Goal: Information Seeking & Learning: Learn about a topic

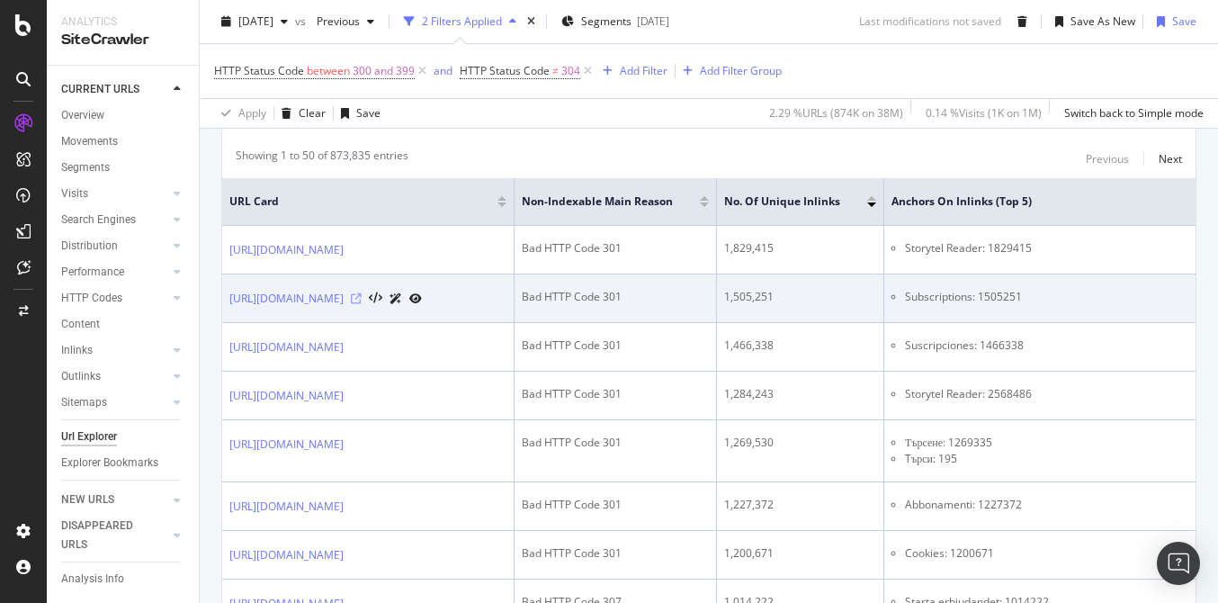
click at [362, 300] on icon at bounding box center [356, 298] width 11 height 11
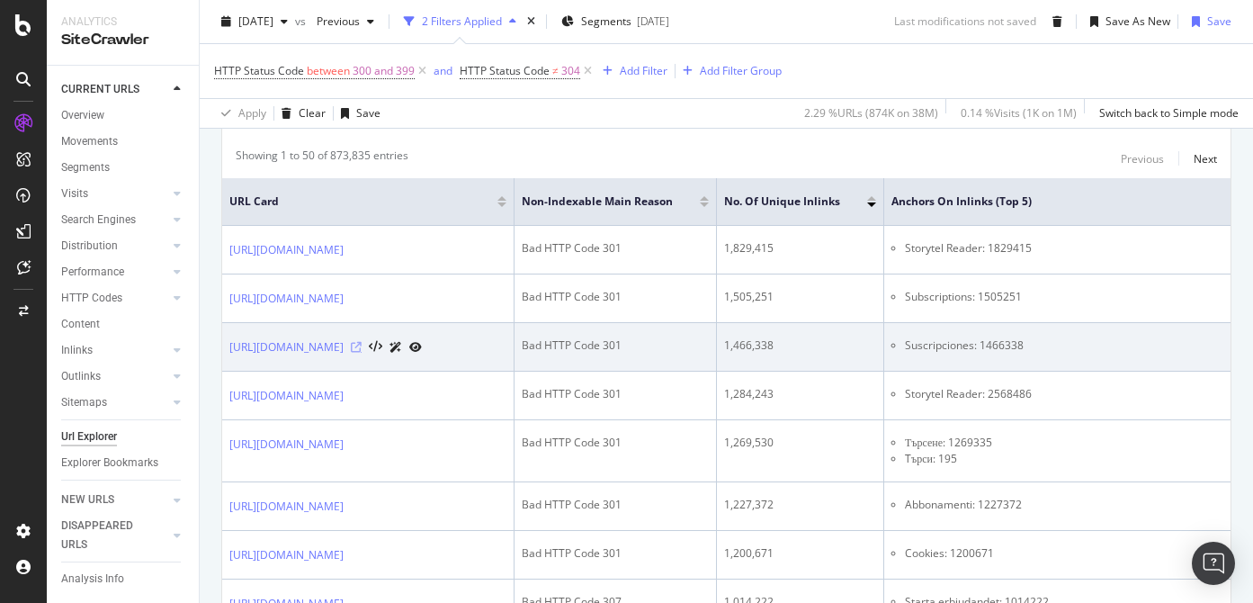
click at [362, 346] on icon at bounding box center [356, 347] width 11 height 11
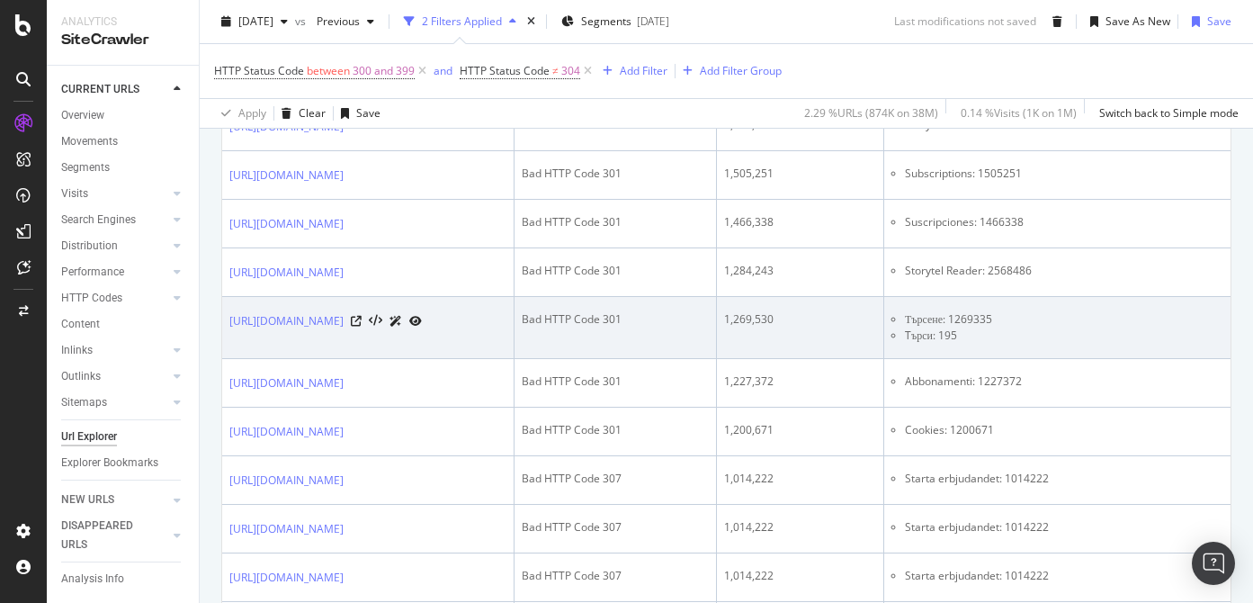
scroll to position [0, 9]
drag, startPoint x: 1056, startPoint y: 319, endPoint x: 1109, endPoint y: 338, distance: 55.8
click at [1109, 339] on ul "Търсене: 1269335 Tърси: 195" at bounding box center [1101, 327] width 436 height 32
click at [1109, 338] on li "Tърси: 195" at bounding box center [1107, 336] width 422 height 16
drag, startPoint x: 1120, startPoint y: 338, endPoint x: 1049, endPoint y: 320, distance: 73.3
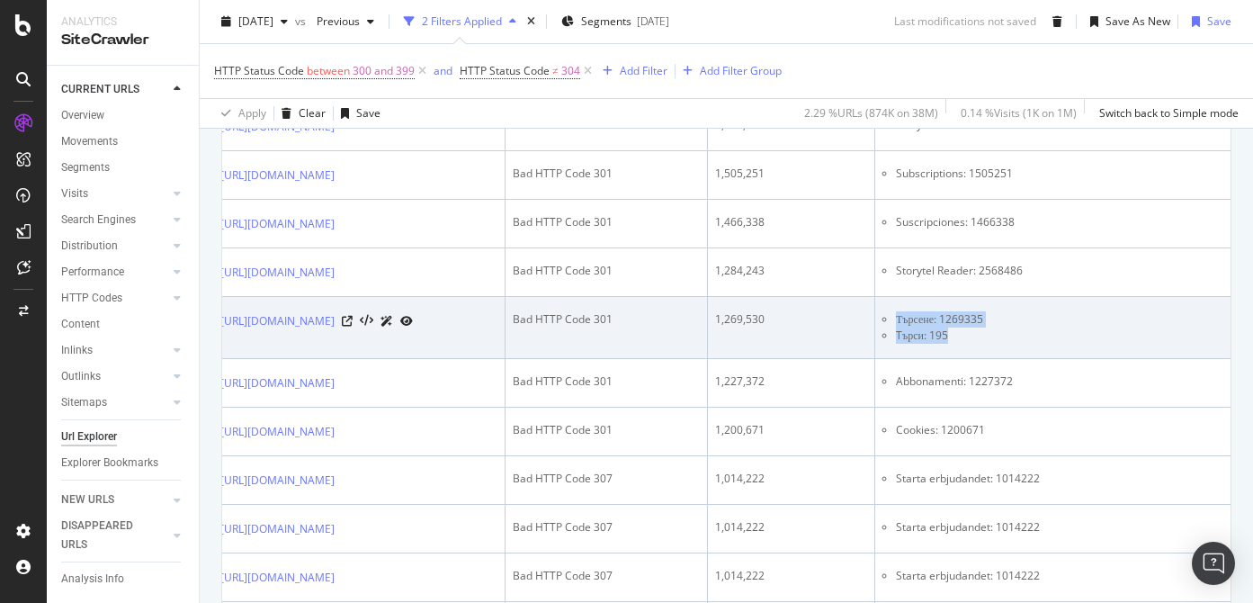
click at [1049, 320] on ul "Търсене: 1269335 Tърси: 195" at bounding box center [1101, 327] width 436 height 32
click at [353, 321] on icon at bounding box center [347, 321] width 11 height 11
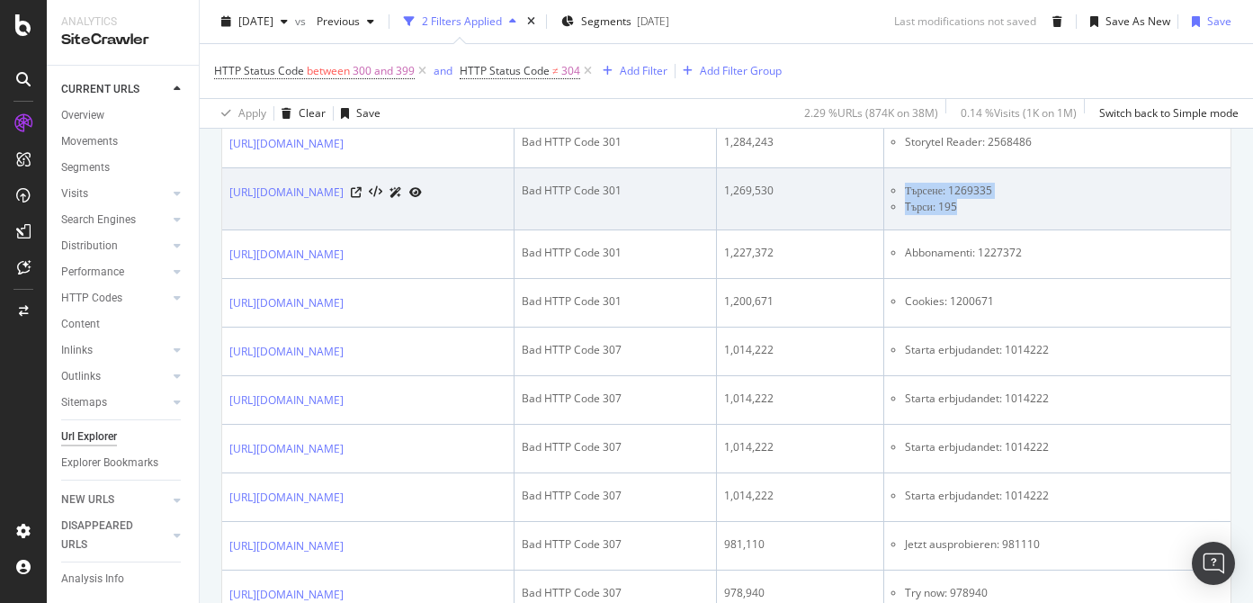
scroll to position [685, 0]
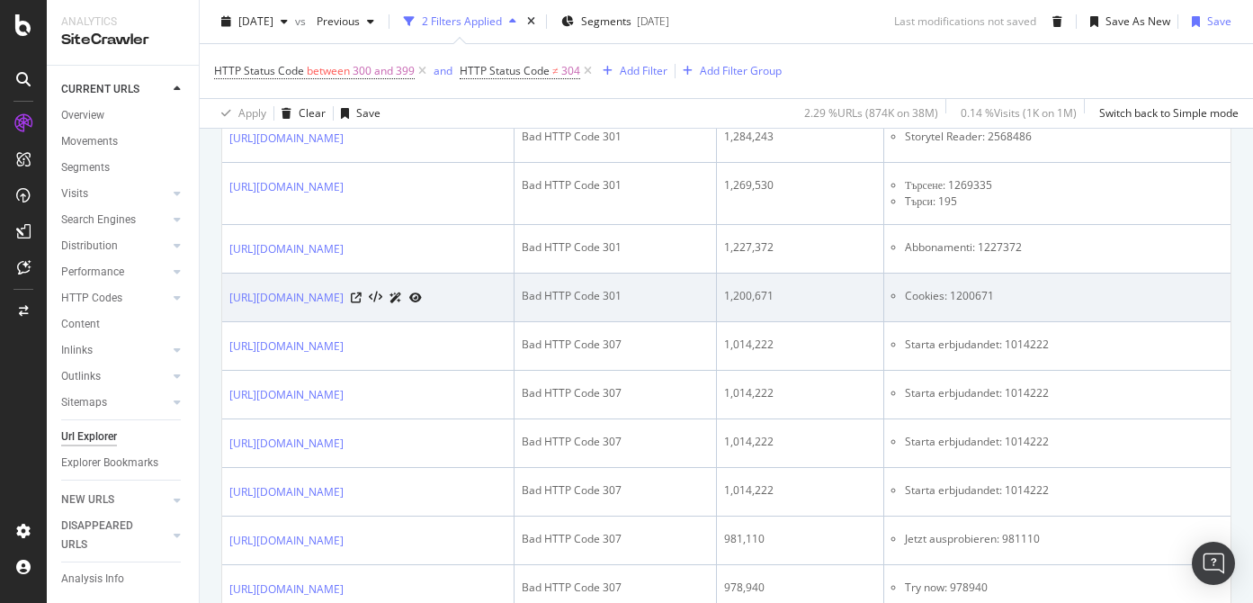
click at [507, 296] on div "[URL][DOMAIN_NAME]" at bounding box center [367, 297] width 277 height 19
drag, startPoint x: 1166, startPoint y: 301, endPoint x: 557, endPoint y: 301, distance: 609.2
click at [557, 301] on tr "https://www.storytel.com/no/nn/cookies Bad HTTP Code 301 1,200,671 Cookies: 120…" at bounding box center [778, 298] width 1112 height 49
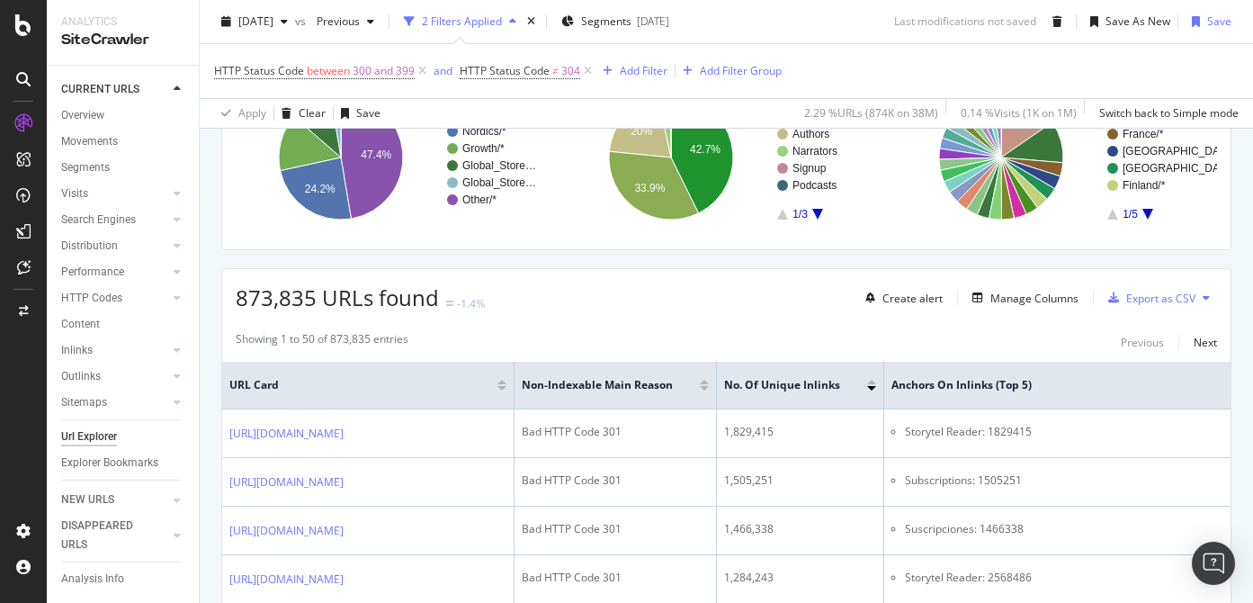
scroll to position [252, 0]
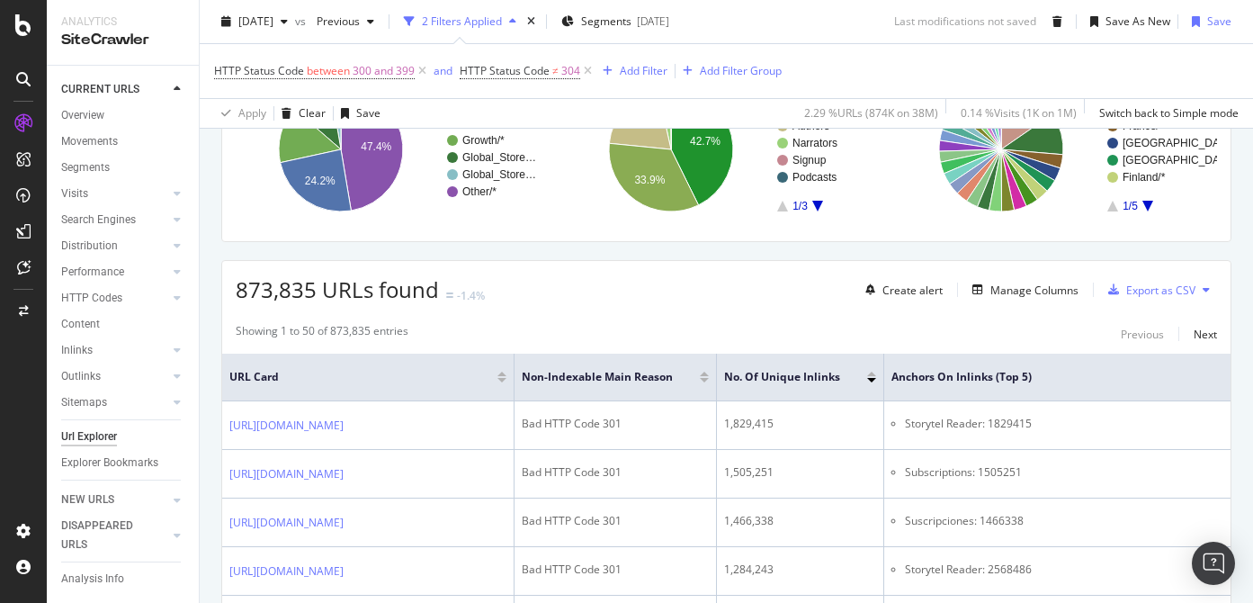
click at [1206, 289] on icon at bounding box center [1206, 289] width 7 height 11
click at [1142, 283] on div "Export as CSV" at bounding box center [1161, 290] width 69 height 15
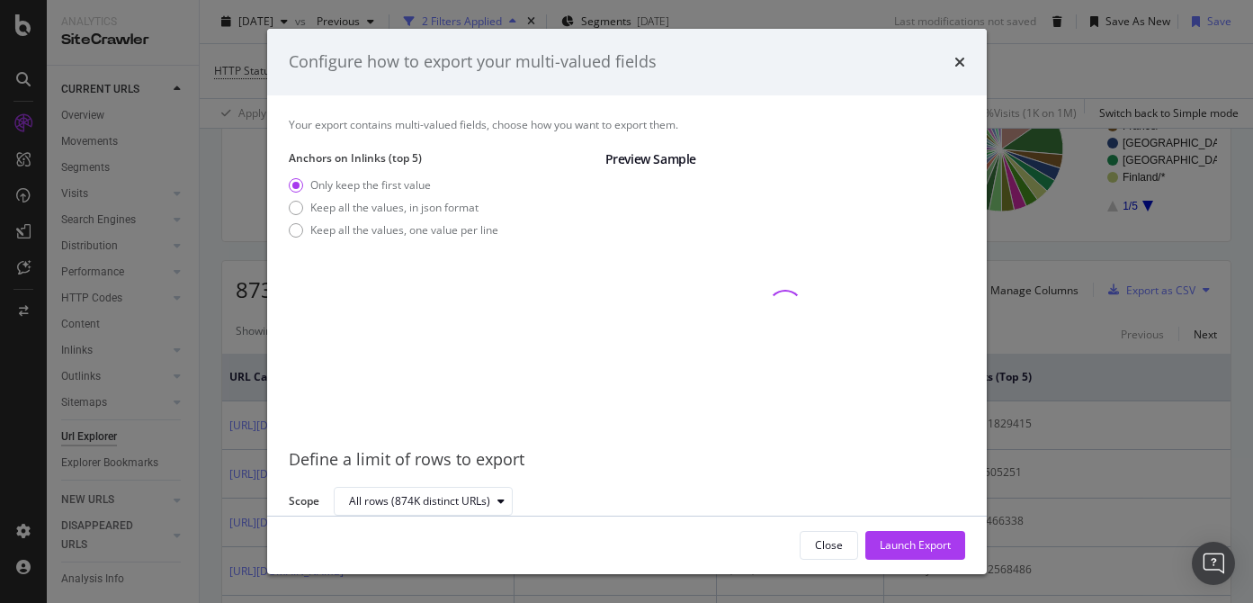
scroll to position [22, 0]
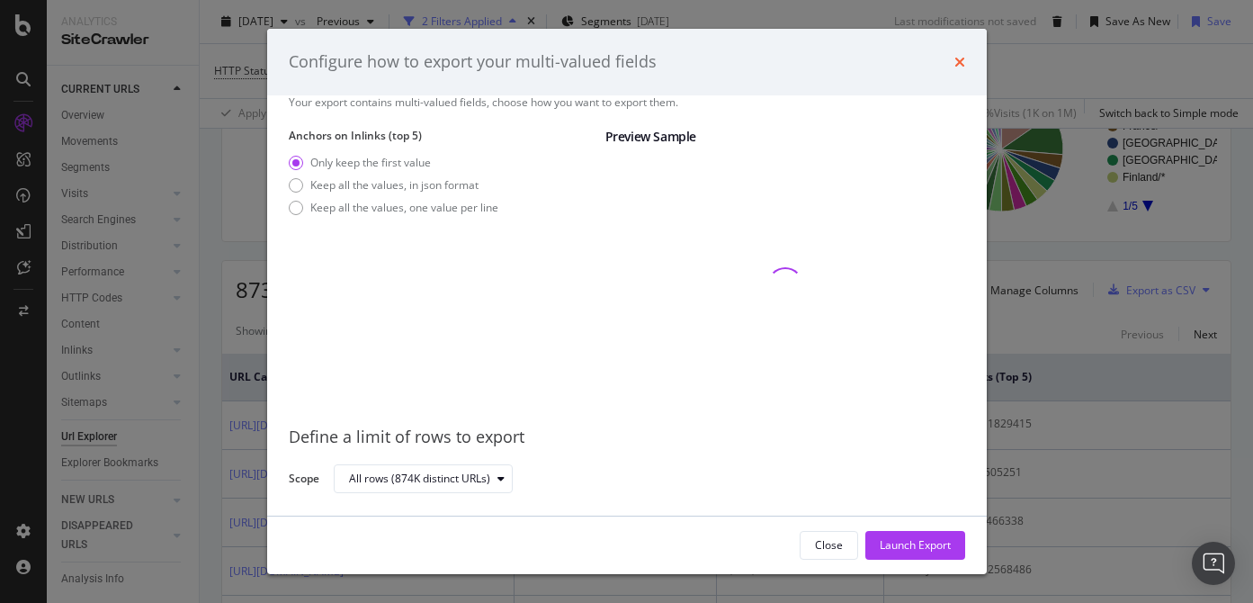
click at [961, 55] on icon "times" at bounding box center [960, 62] width 11 height 14
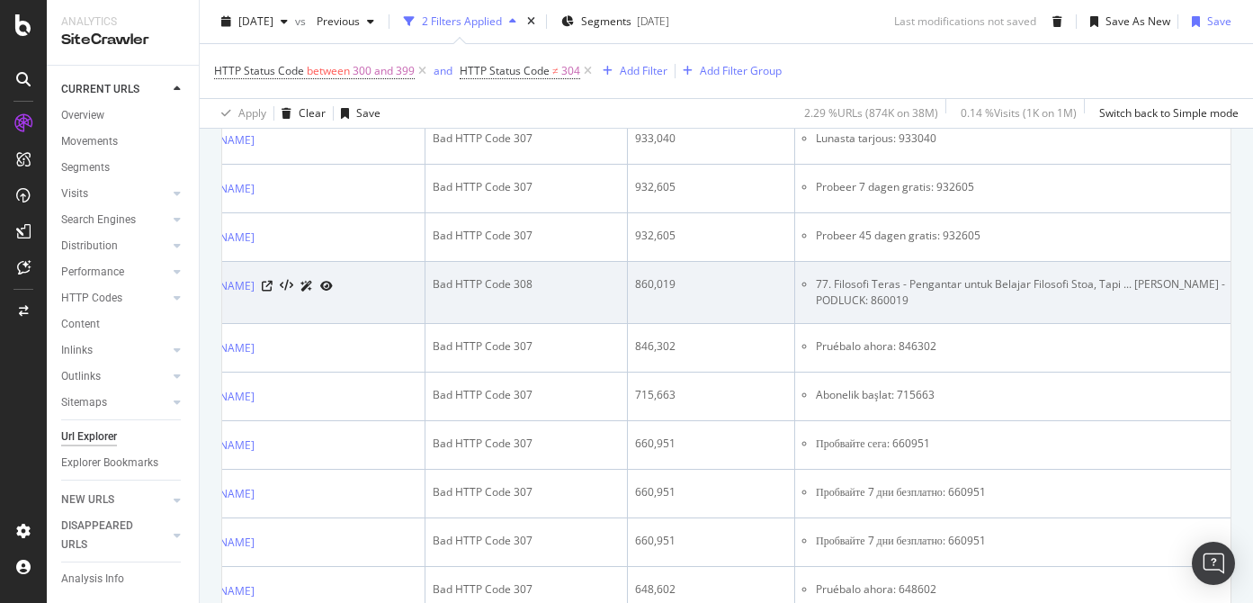
scroll to position [0, 0]
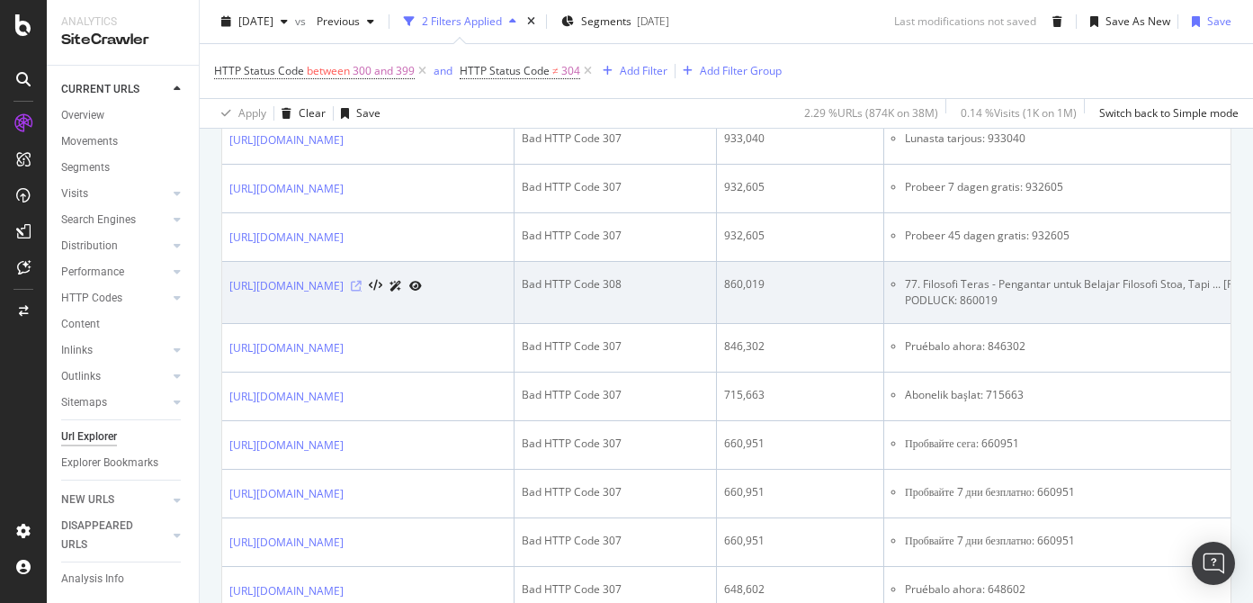
click at [362, 292] on icon at bounding box center [356, 286] width 11 height 11
click at [1080, 282] on li "77. Filosofi Teras - Pengantar untuk Belajar Filosofi Stoa, Tapi ... [PERSON_NA…" at bounding box center [1116, 292] width 422 height 32
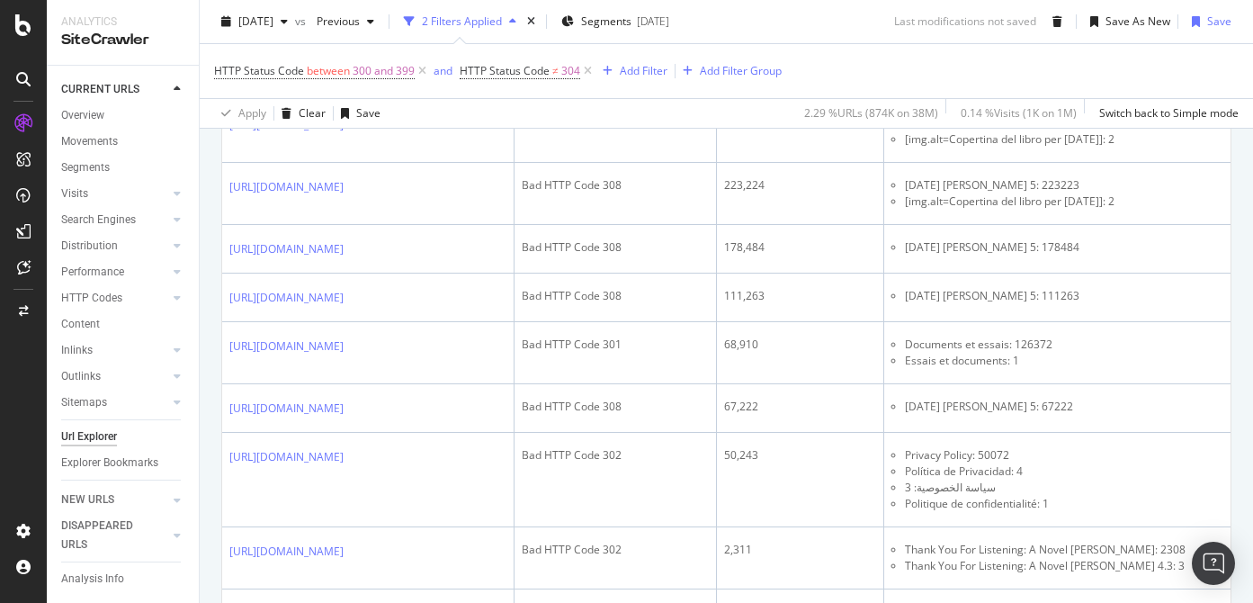
scroll to position [2359, 0]
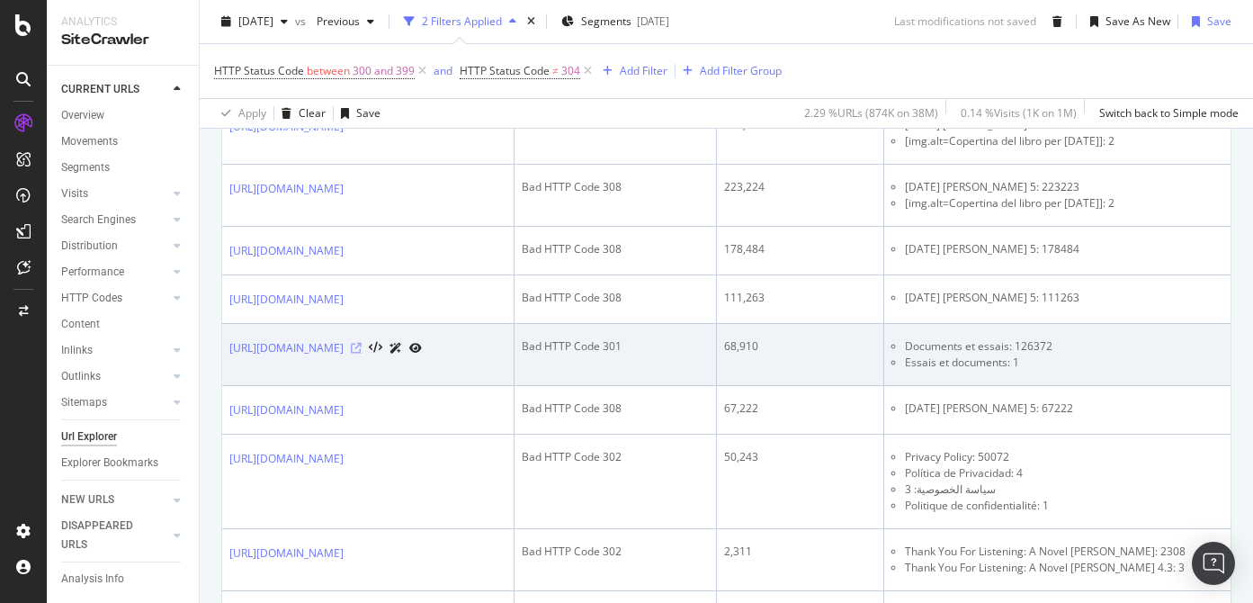
click at [362, 343] on icon at bounding box center [356, 348] width 11 height 11
drag, startPoint x: 534, startPoint y: 337, endPoint x: 427, endPoint y: 340, distance: 107.1
click at [422, 340] on div "[URL][DOMAIN_NAME]" at bounding box center [325, 347] width 193 height 19
copy link "documents-et-essais"
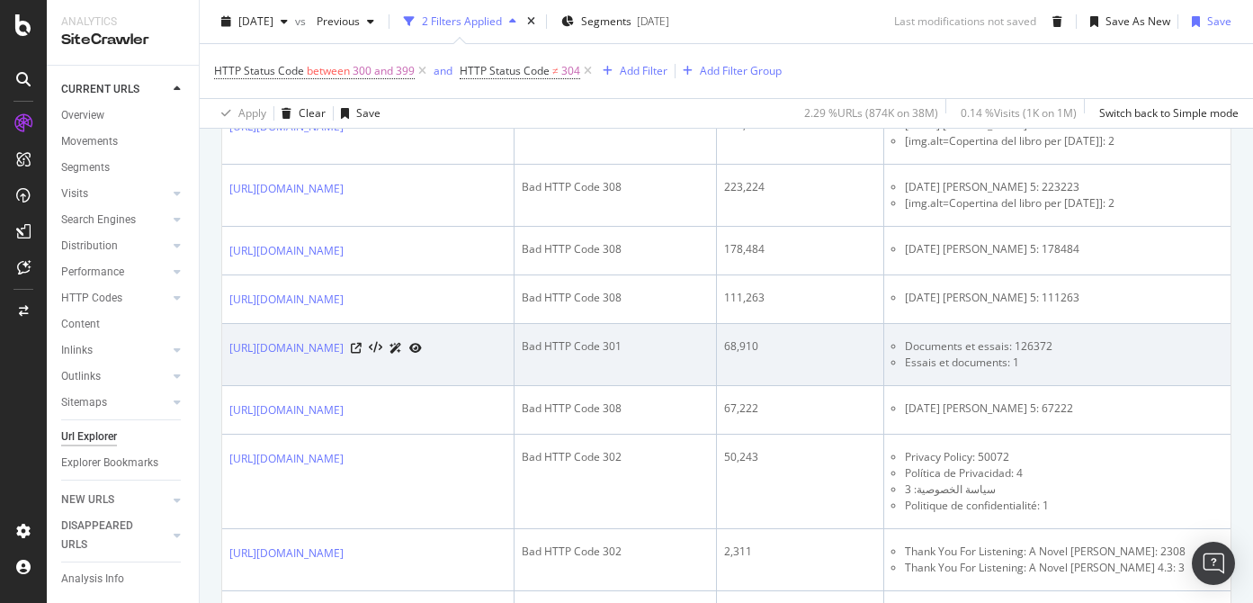
scroll to position [0, 28]
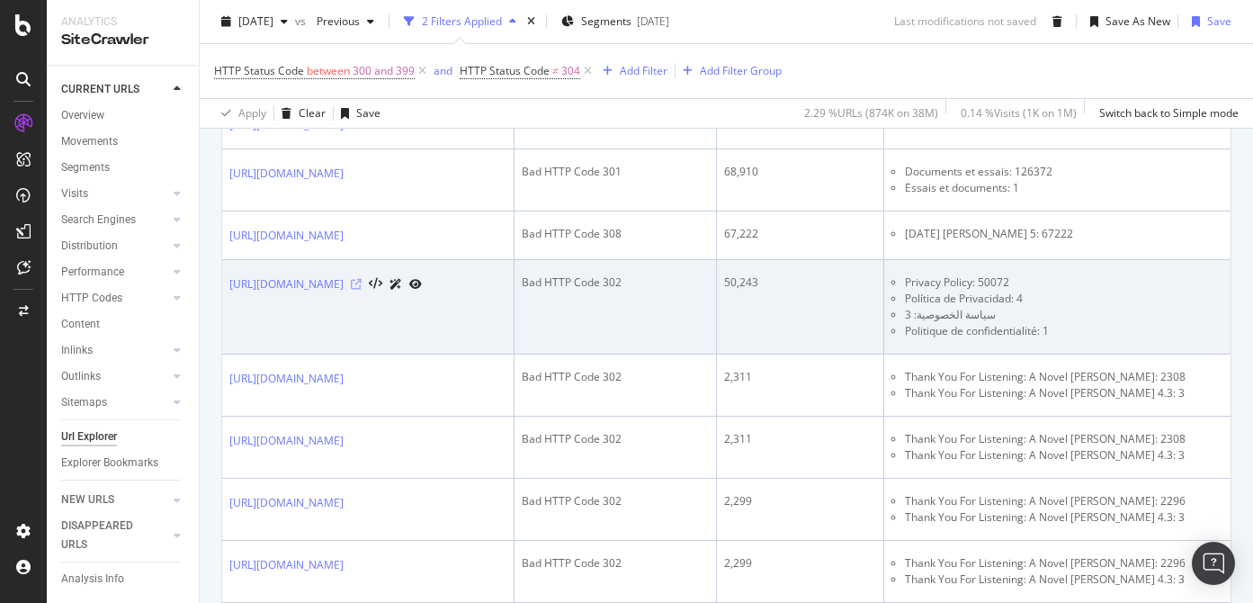
scroll to position [2517, 0]
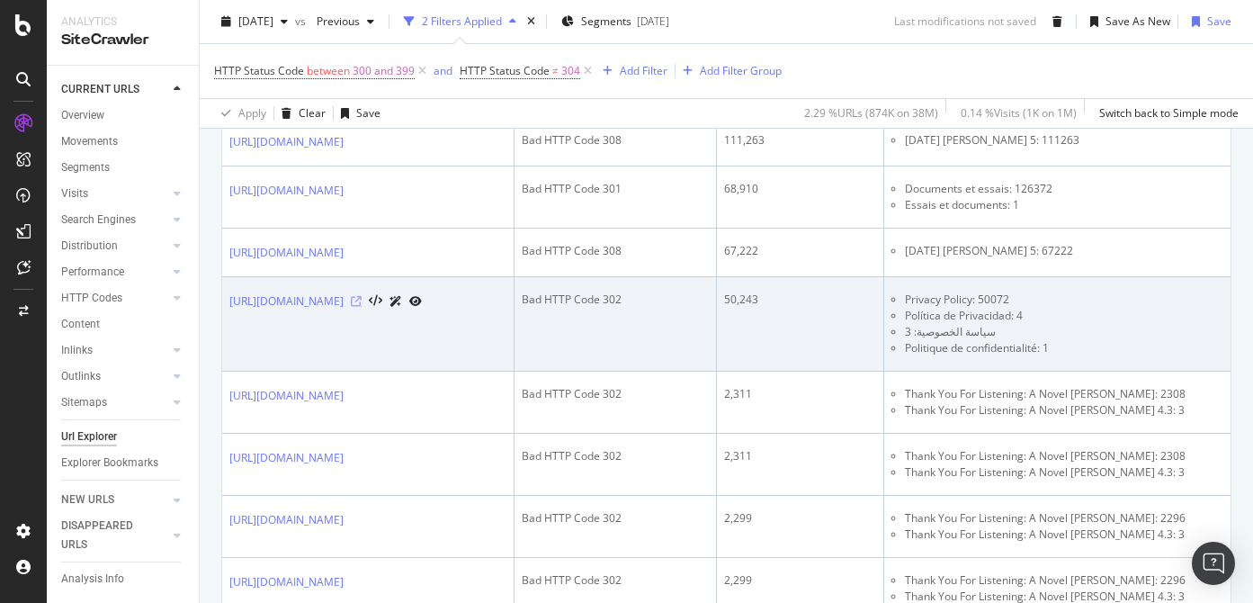
click at [362, 296] on icon at bounding box center [356, 301] width 11 height 11
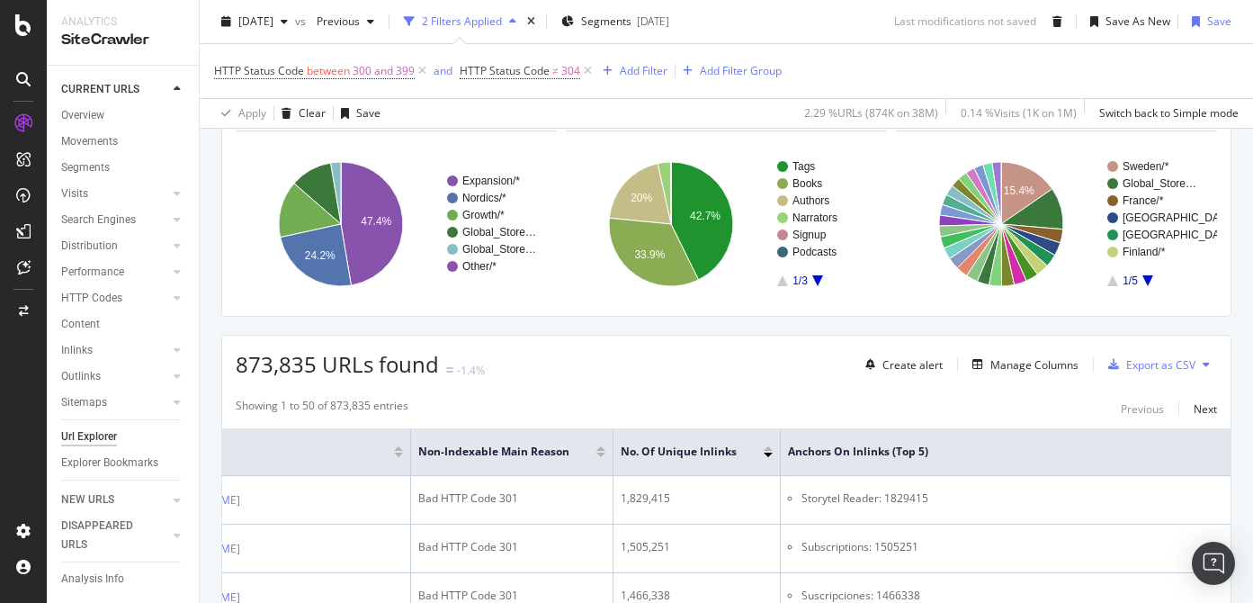
scroll to position [184, 0]
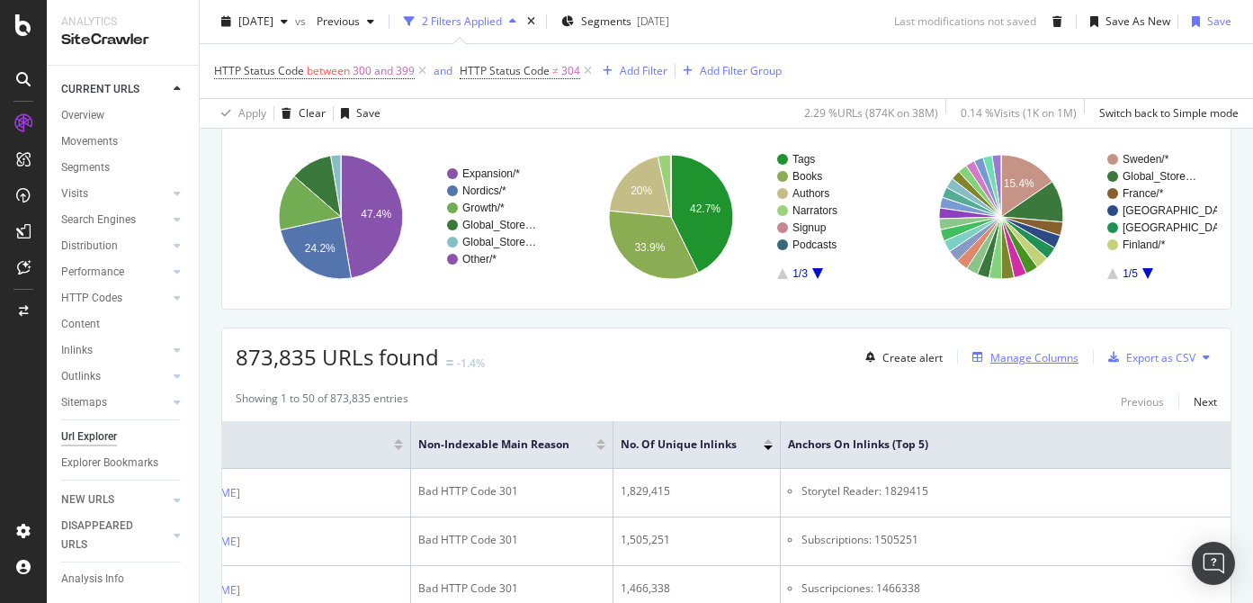
click at [1007, 362] on div "Manage Columns" at bounding box center [1035, 357] width 88 height 15
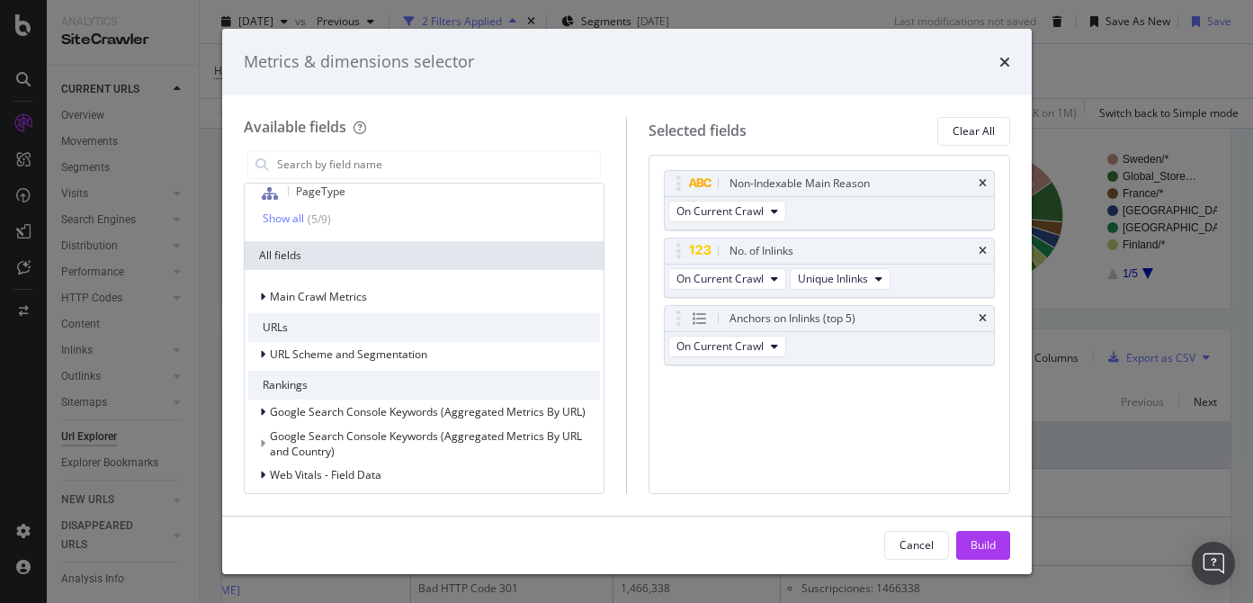
scroll to position [166, 0]
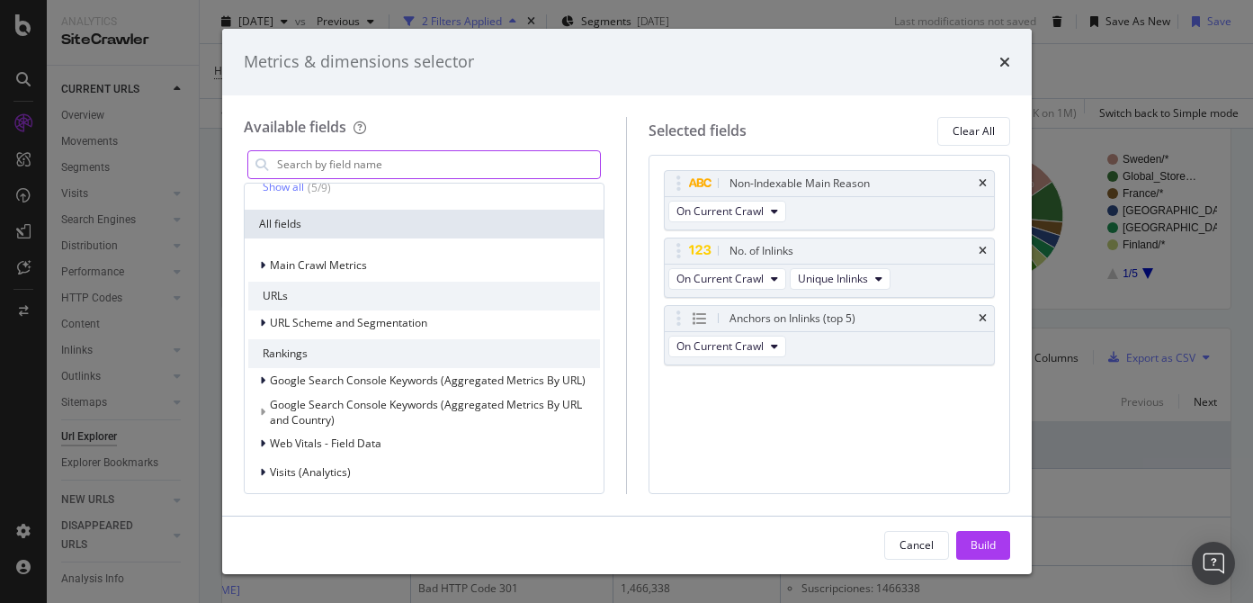
click at [425, 159] on input "modal" at bounding box center [438, 164] width 326 height 27
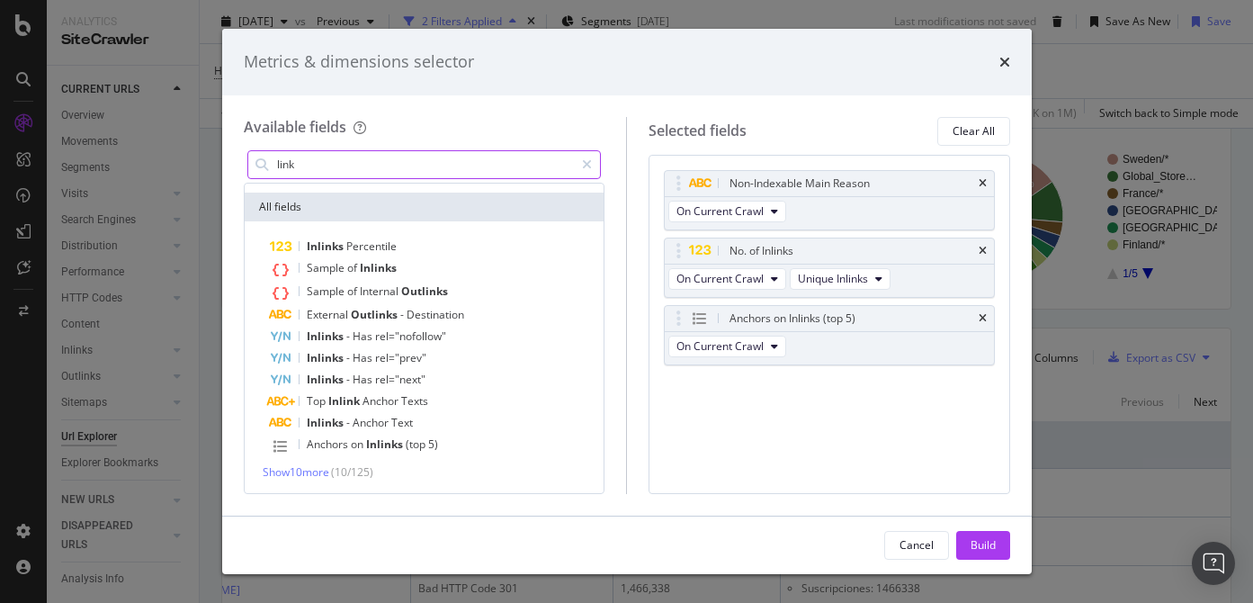
click at [418, 168] on input "link" at bounding box center [425, 164] width 300 height 27
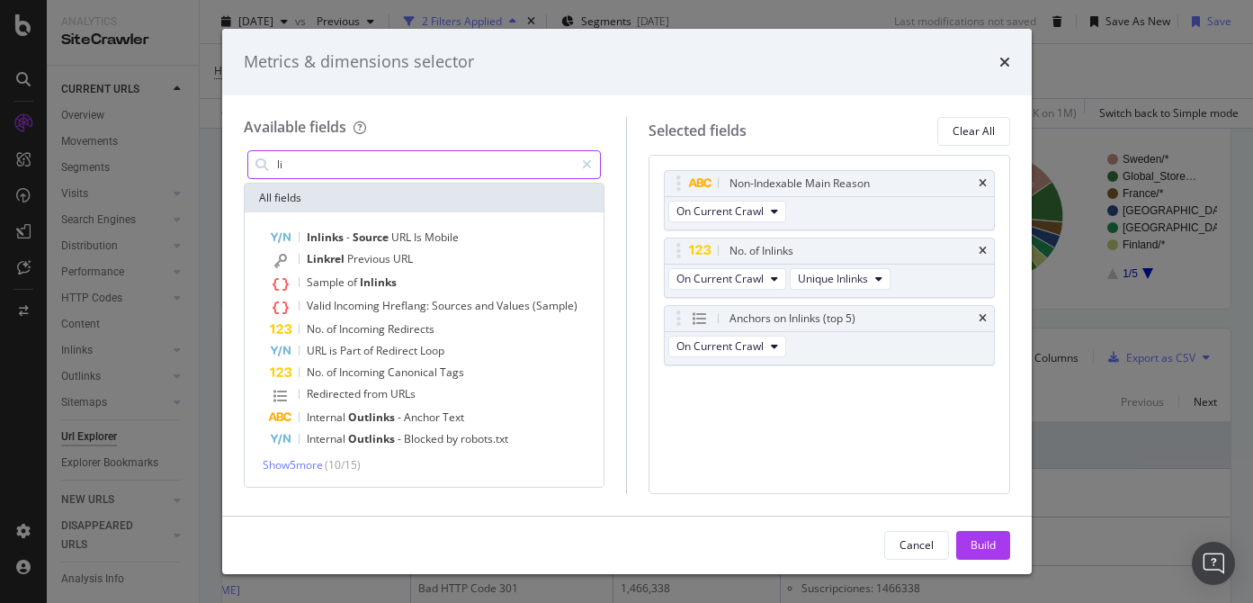
type input "l"
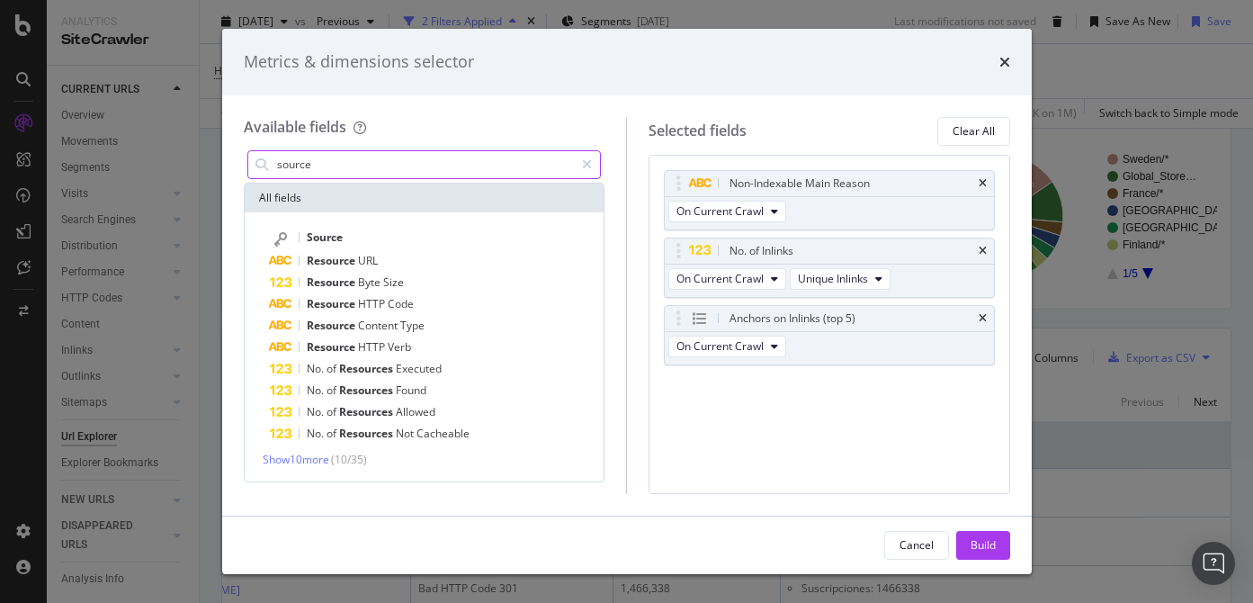
click at [404, 164] on input "source" at bounding box center [425, 164] width 300 height 27
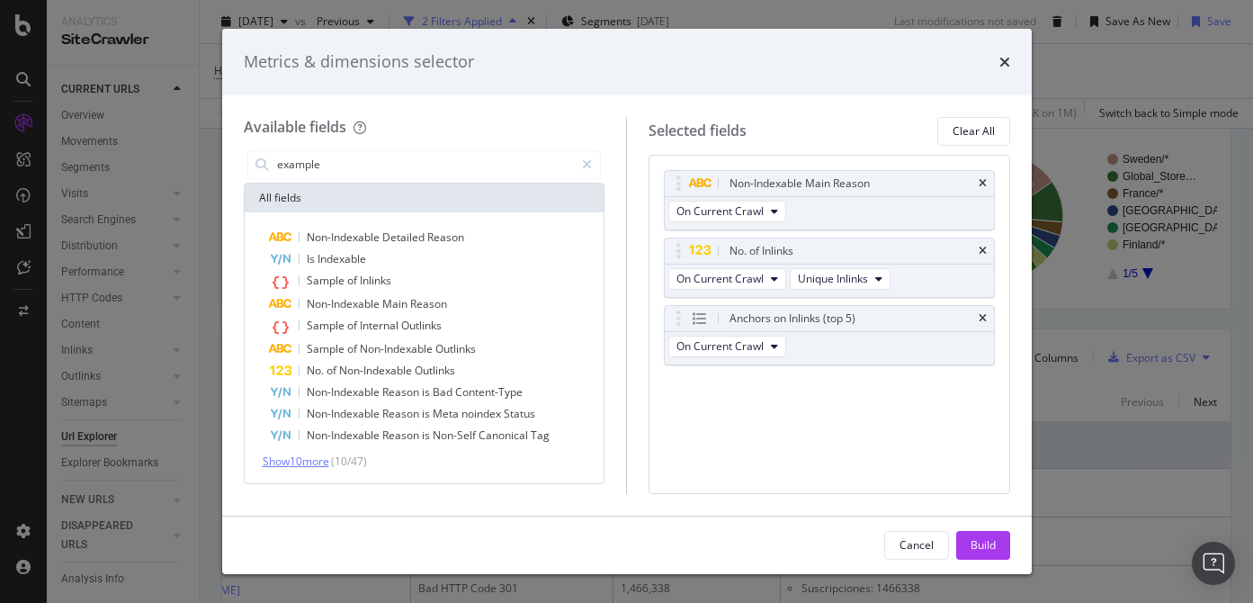
type input "example"
click at [305, 461] on span "Show 10 more" at bounding box center [296, 461] width 67 height 15
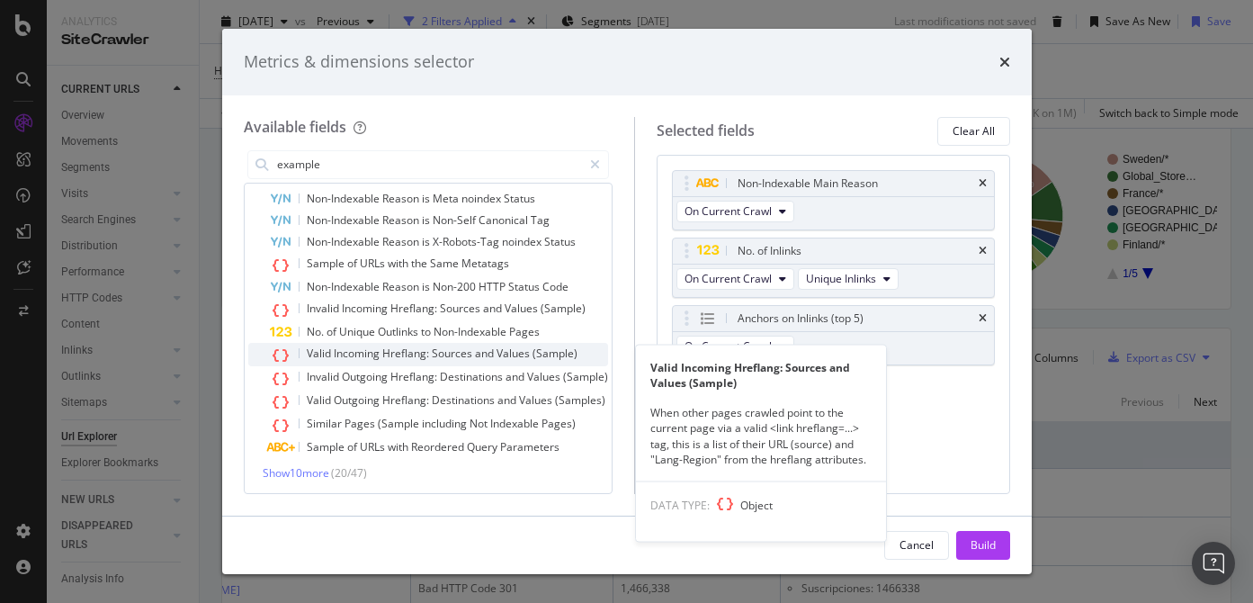
scroll to position [216, 0]
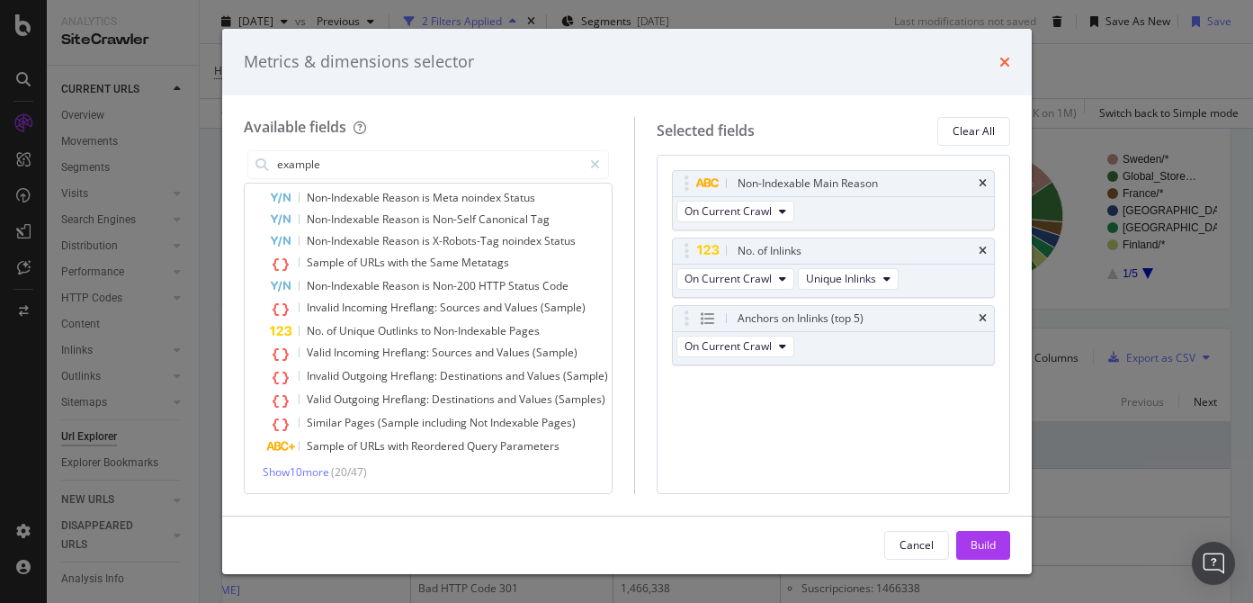
click at [1003, 58] on icon "times" at bounding box center [1005, 62] width 11 height 14
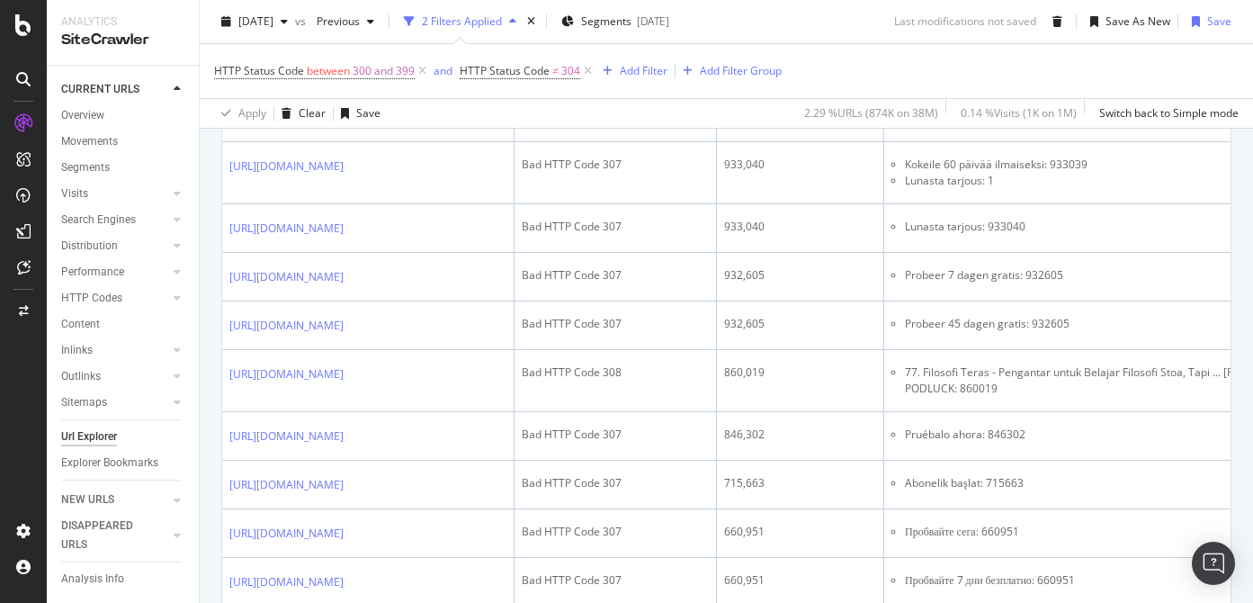
scroll to position [1269, 0]
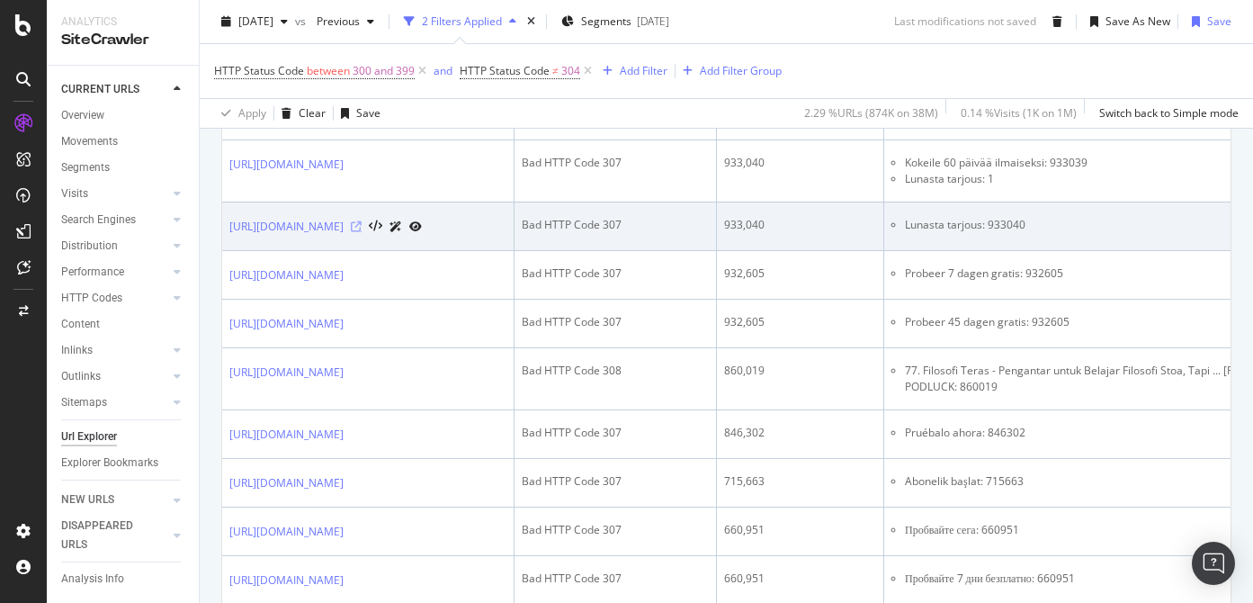
click at [362, 226] on icon at bounding box center [356, 226] width 11 height 11
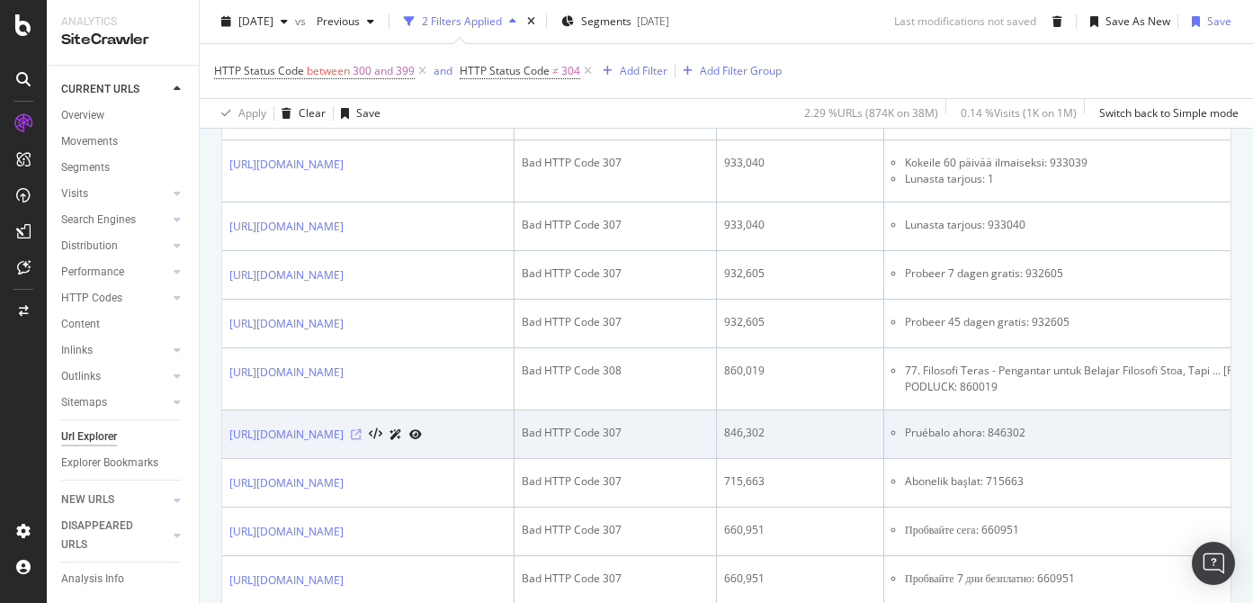
click at [362, 438] on icon at bounding box center [356, 434] width 11 height 11
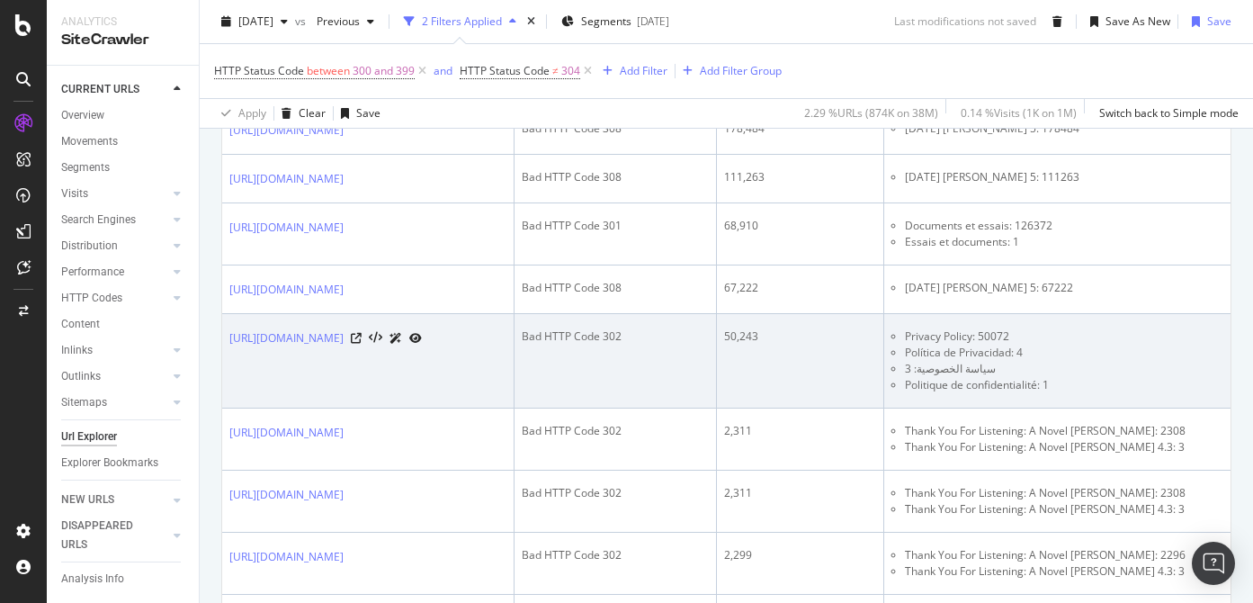
scroll to position [2475, 0]
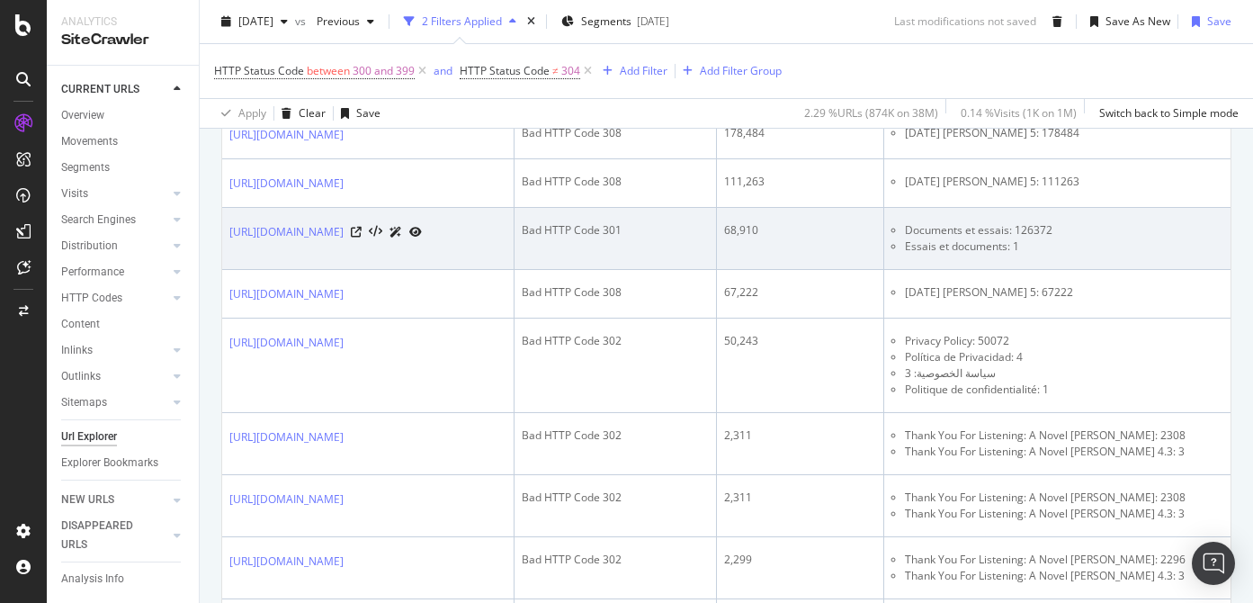
click at [1102, 223] on li "Documents et essais: 126372" at bounding box center [1116, 230] width 422 height 16
click at [1110, 238] on li "Essais et documents: 1" at bounding box center [1116, 246] width 422 height 16
drag, startPoint x: 1165, startPoint y: 221, endPoint x: 1069, endPoint y: 222, distance: 96.3
click at [1069, 222] on li "Documents et essais: 126372" at bounding box center [1116, 230] width 422 height 16
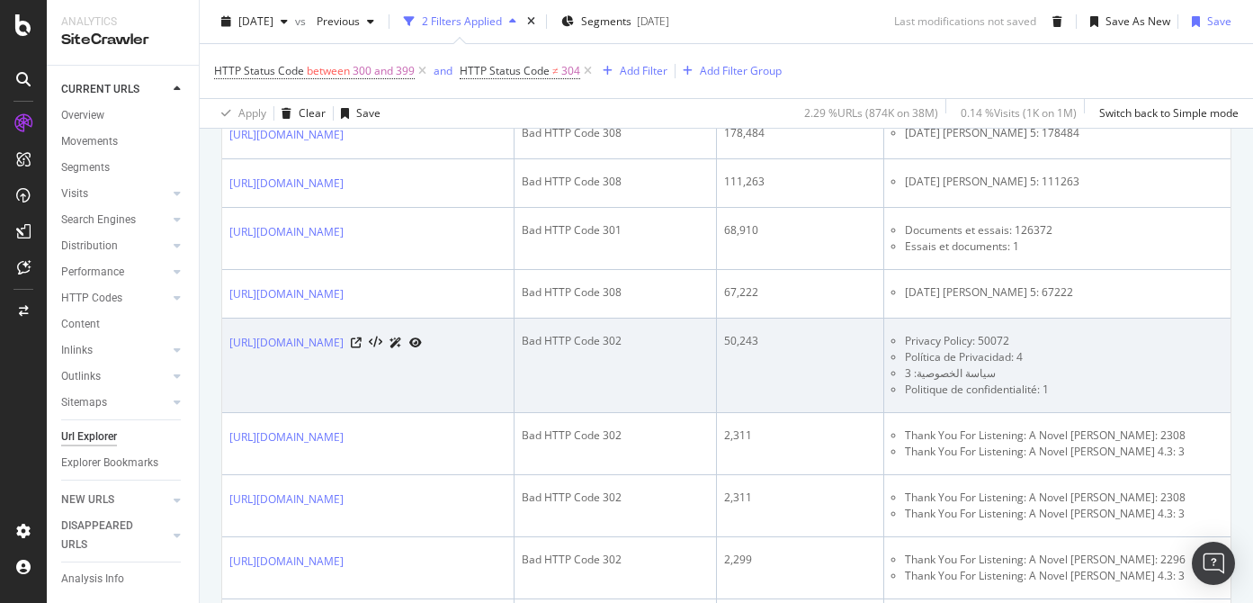
click at [709, 333] on div "Bad HTTP Code 302" at bounding box center [615, 341] width 187 height 16
click at [362, 337] on icon at bounding box center [356, 342] width 11 height 11
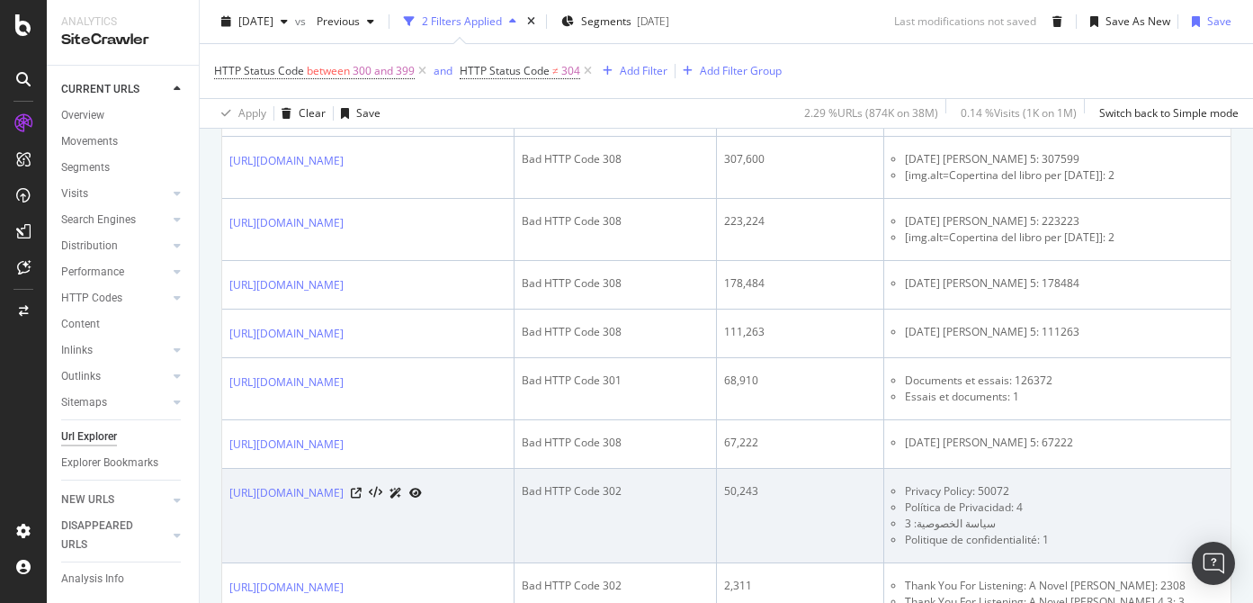
scroll to position [2320, 0]
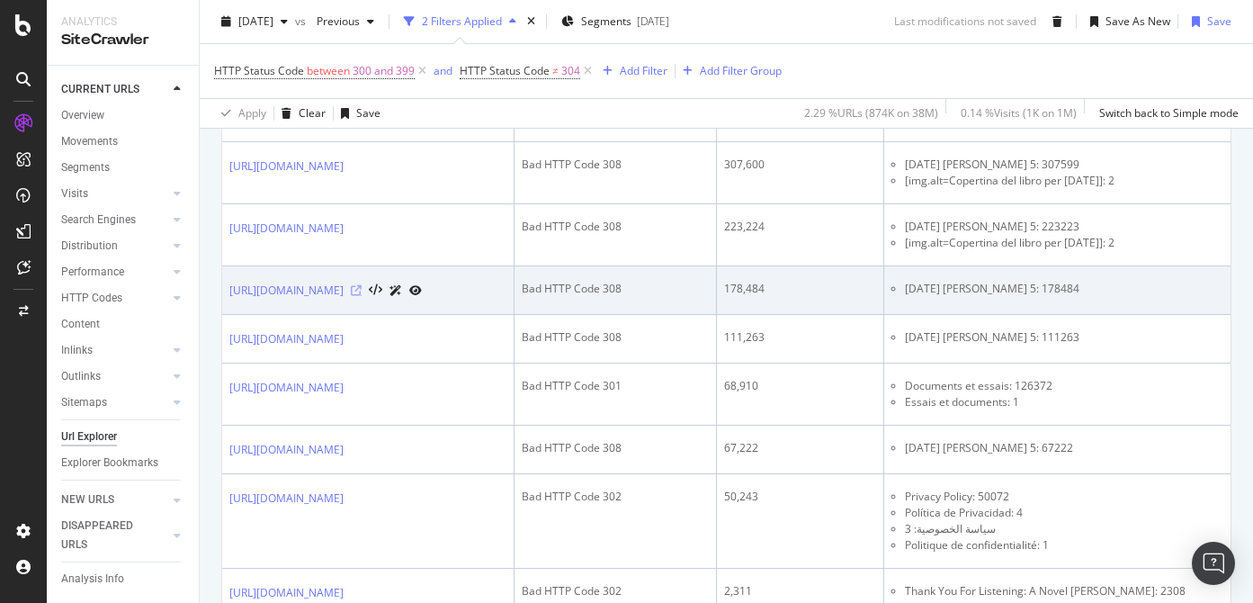
click at [362, 285] on icon at bounding box center [356, 290] width 11 height 11
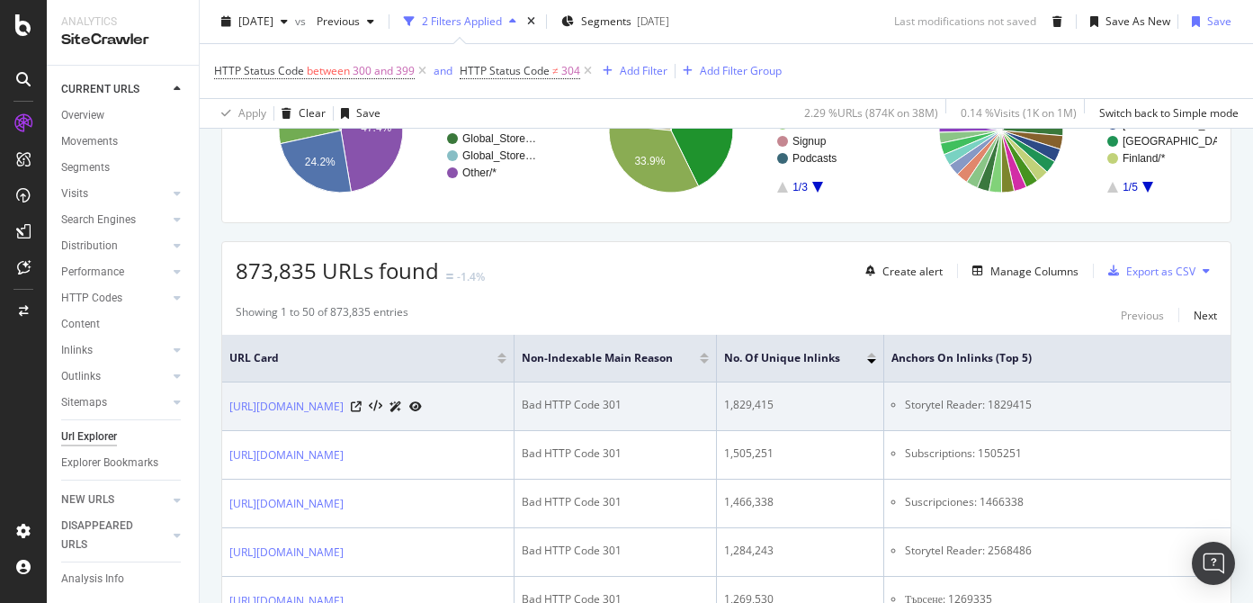
scroll to position [291, 0]
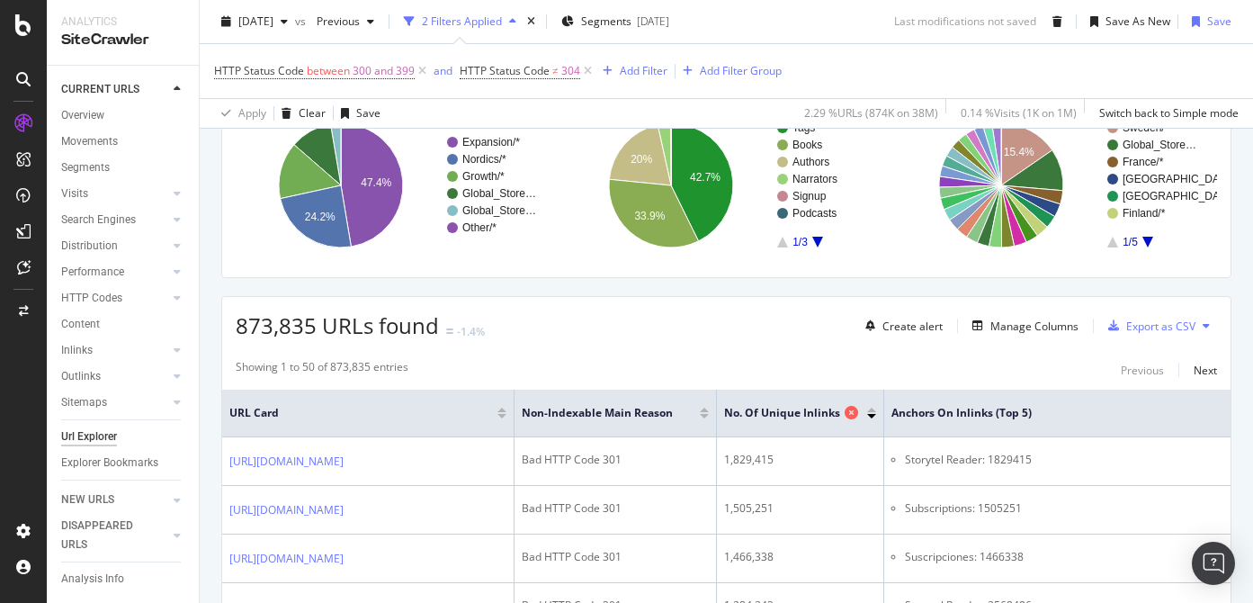
scroll to position [203, 0]
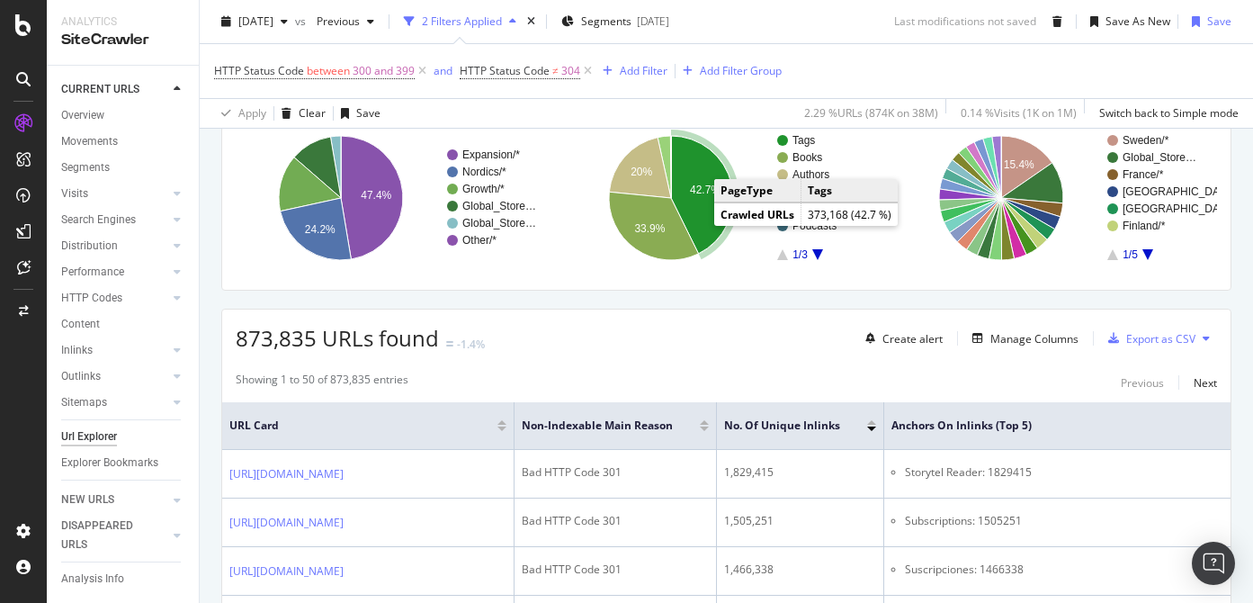
click at [702, 226] on icon "A chart." at bounding box center [702, 195] width 62 height 118
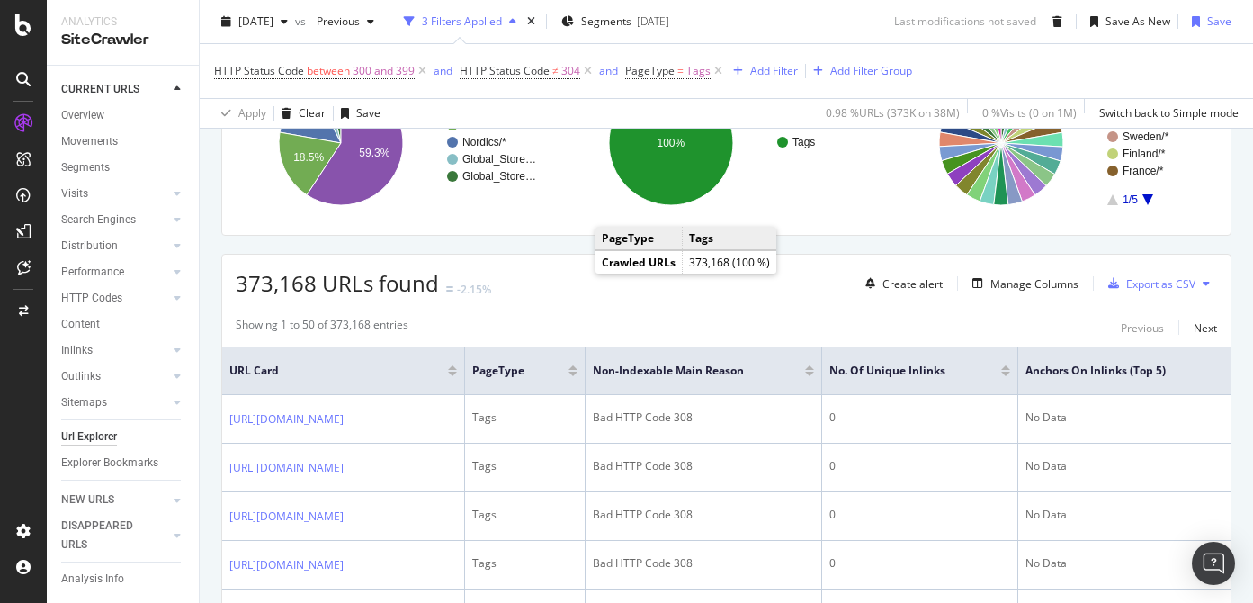
scroll to position [393, 0]
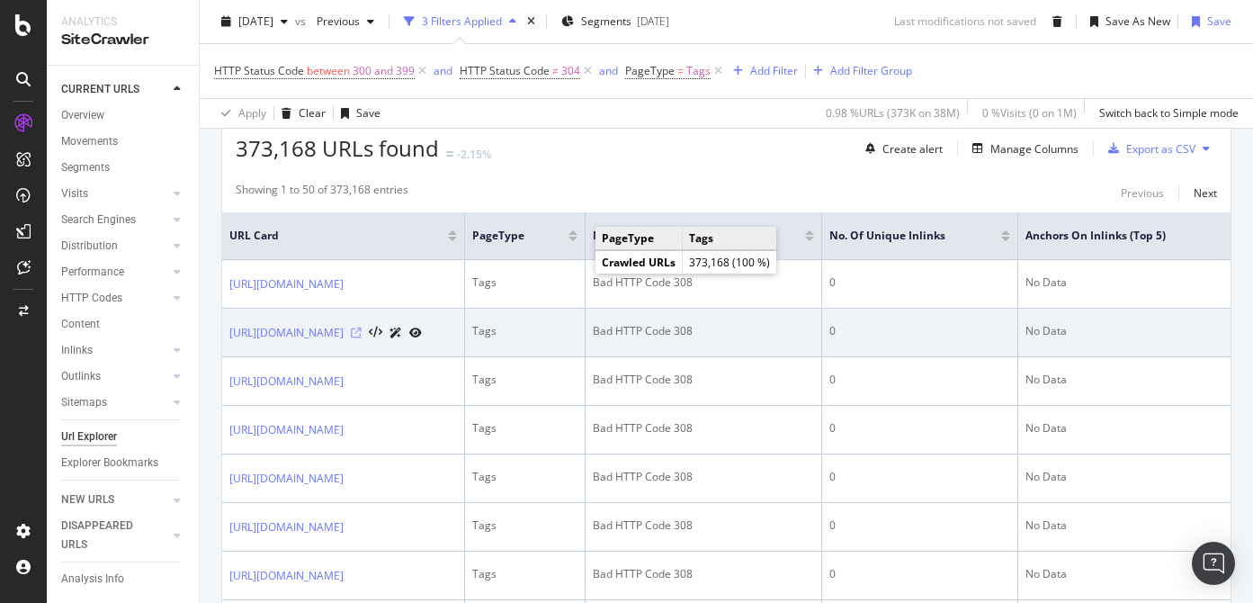
click at [362, 332] on icon at bounding box center [356, 333] width 11 height 11
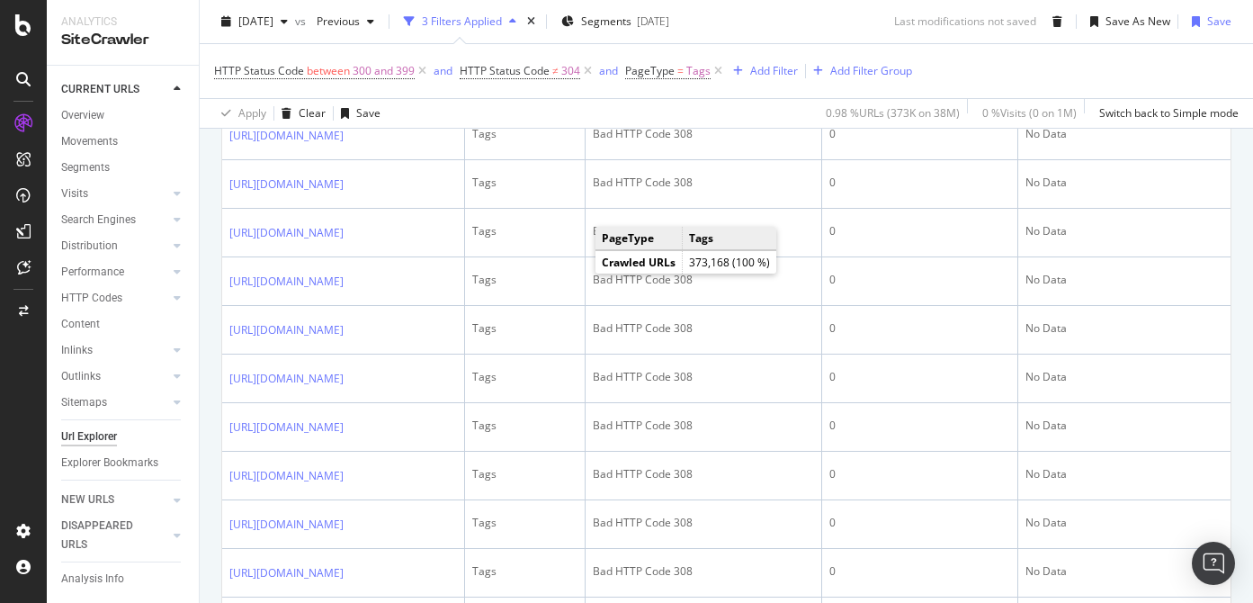
scroll to position [891, 0]
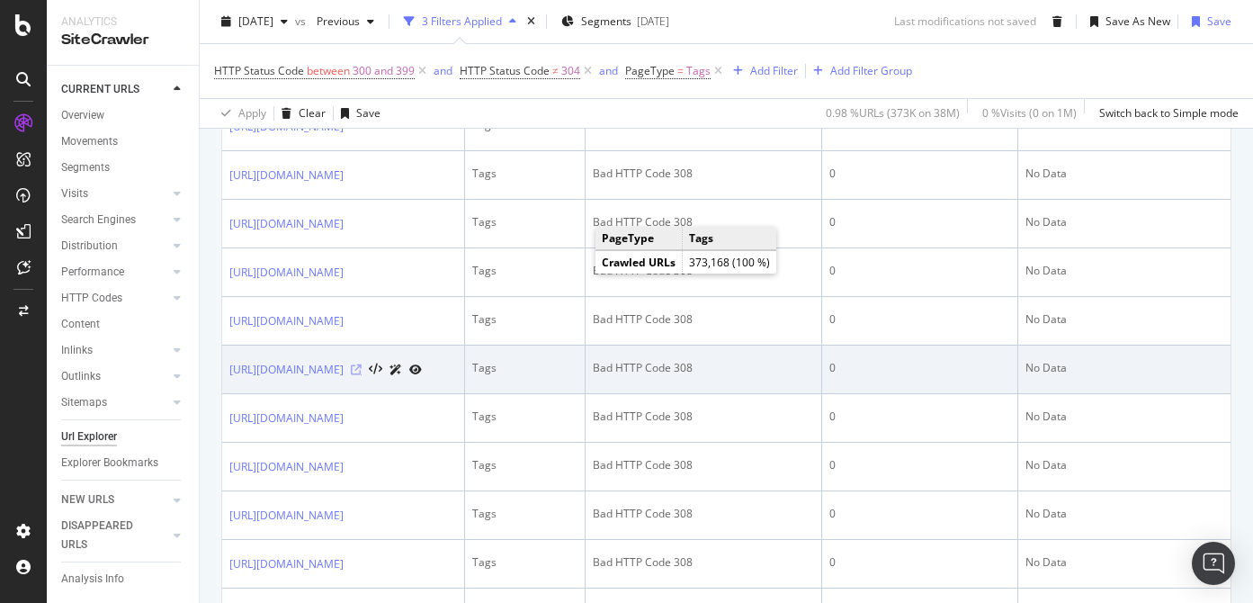
click at [362, 373] on icon at bounding box center [356, 369] width 11 height 11
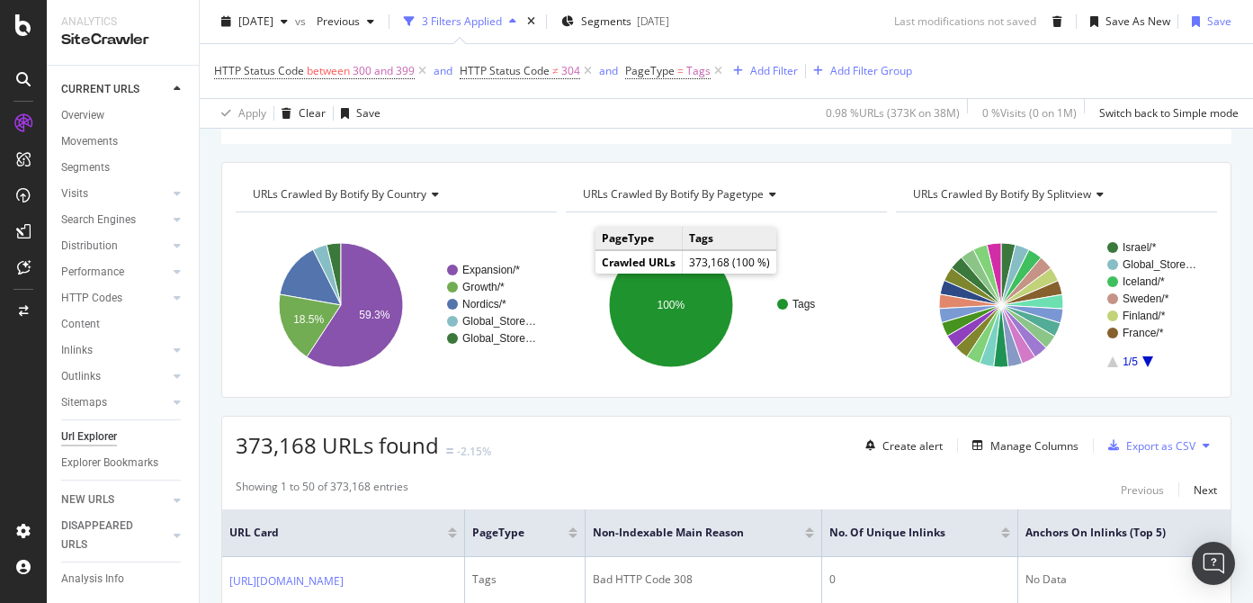
scroll to position [81, 0]
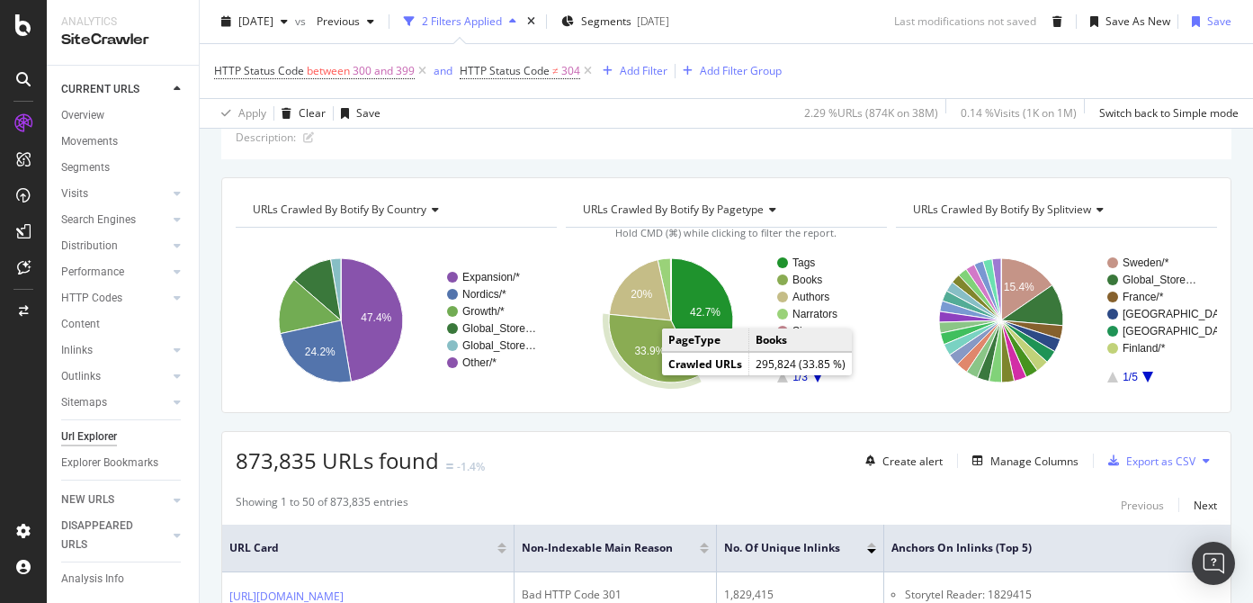
click at [653, 363] on icon "A chart." at bounding box center [654, 348] width 90 height 68
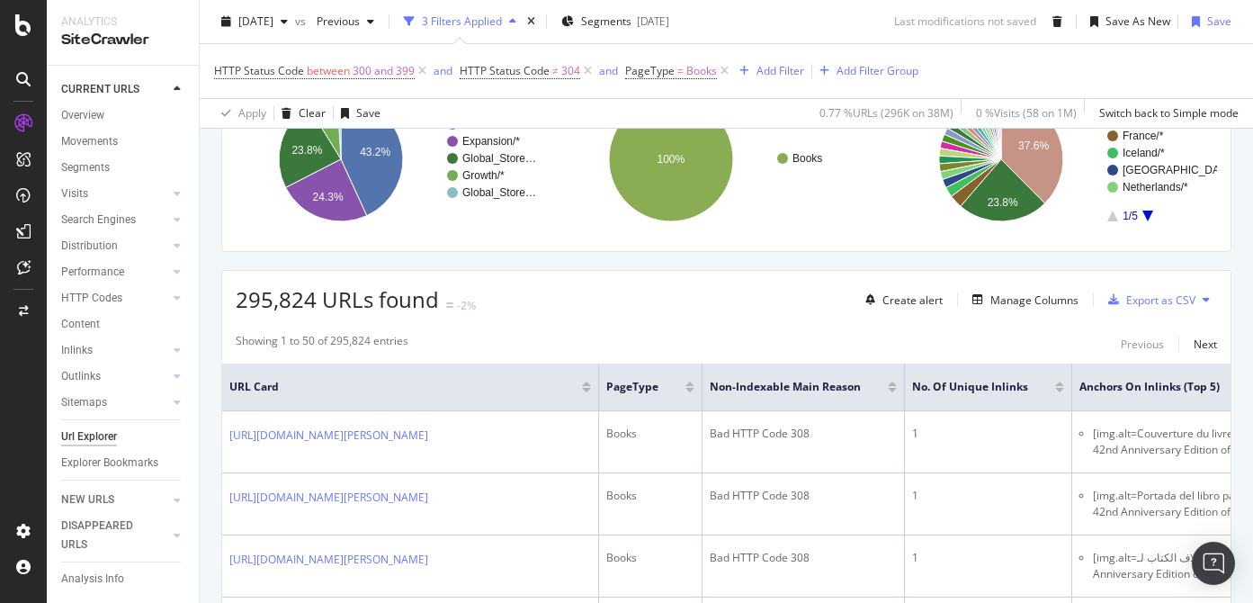
scroll to position [251, 0]
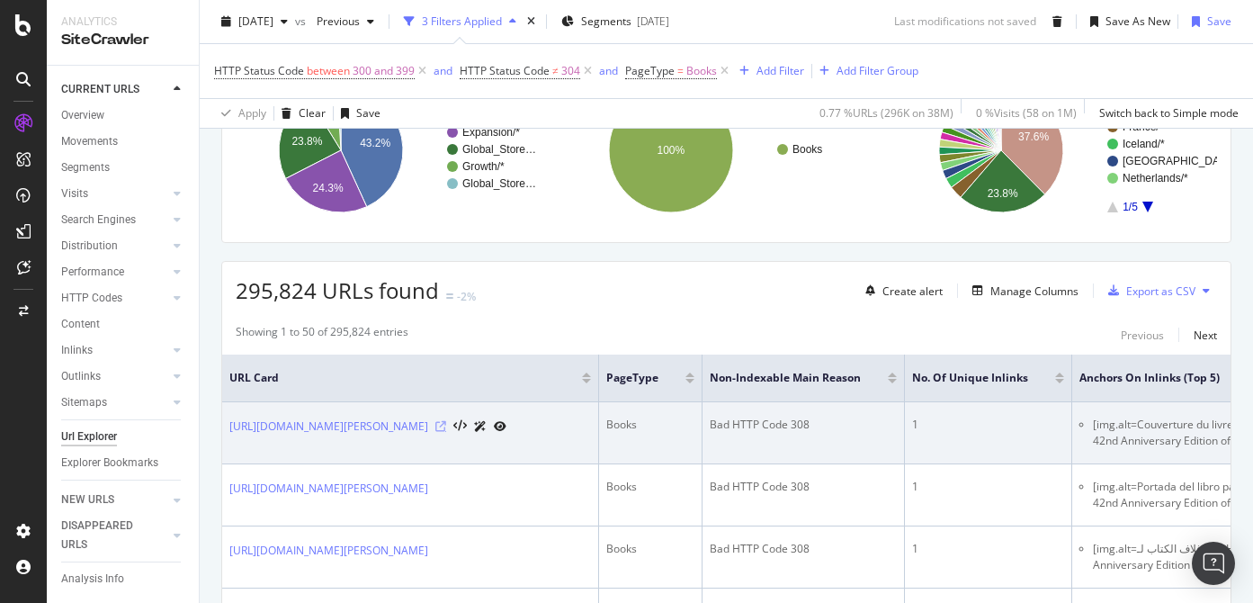
click at [446, 432] on icon at bounding box center [441, 426] width 11 height 11
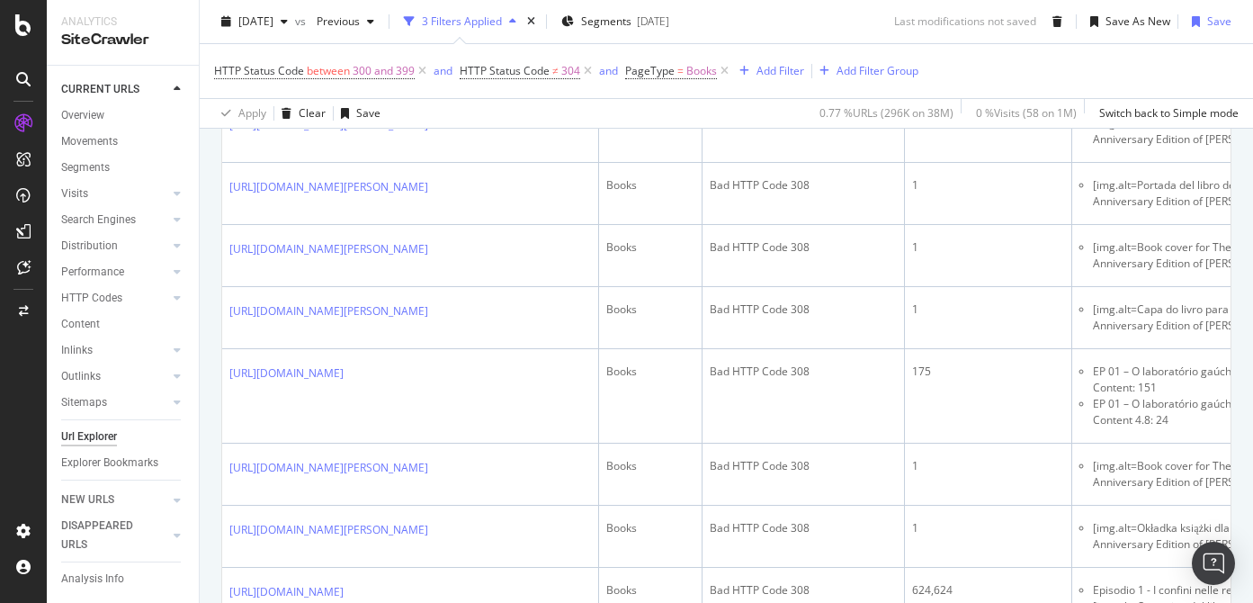
scroll to position [792, 0]
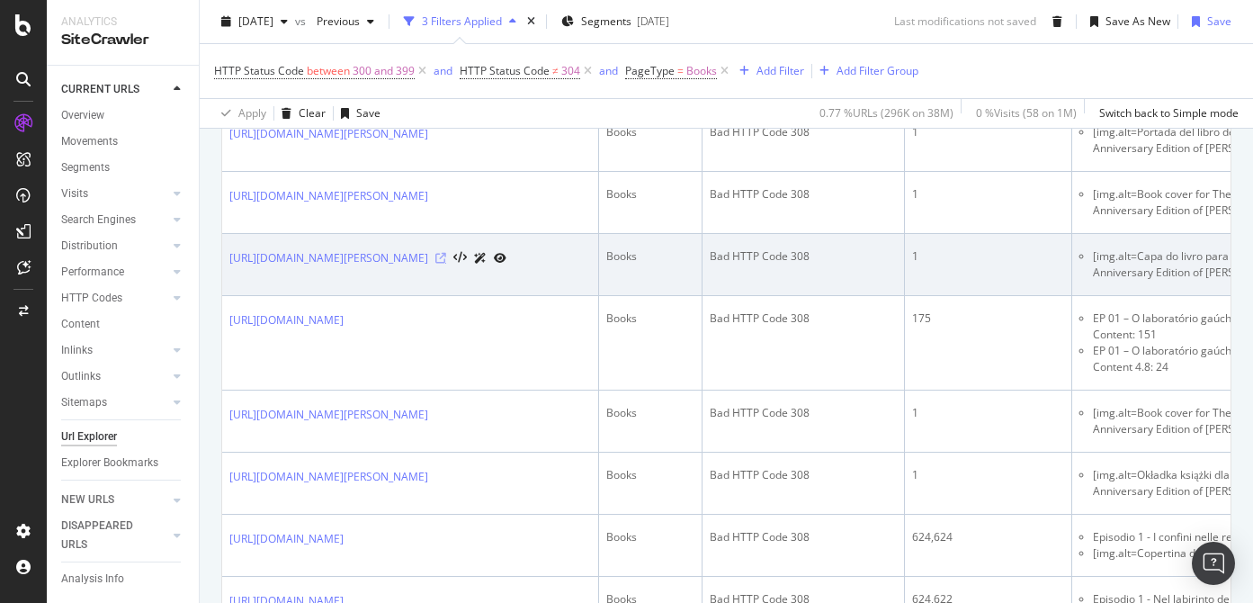
click at [446, 264] on icon at bounding box center [441, 258] width 11 height 11
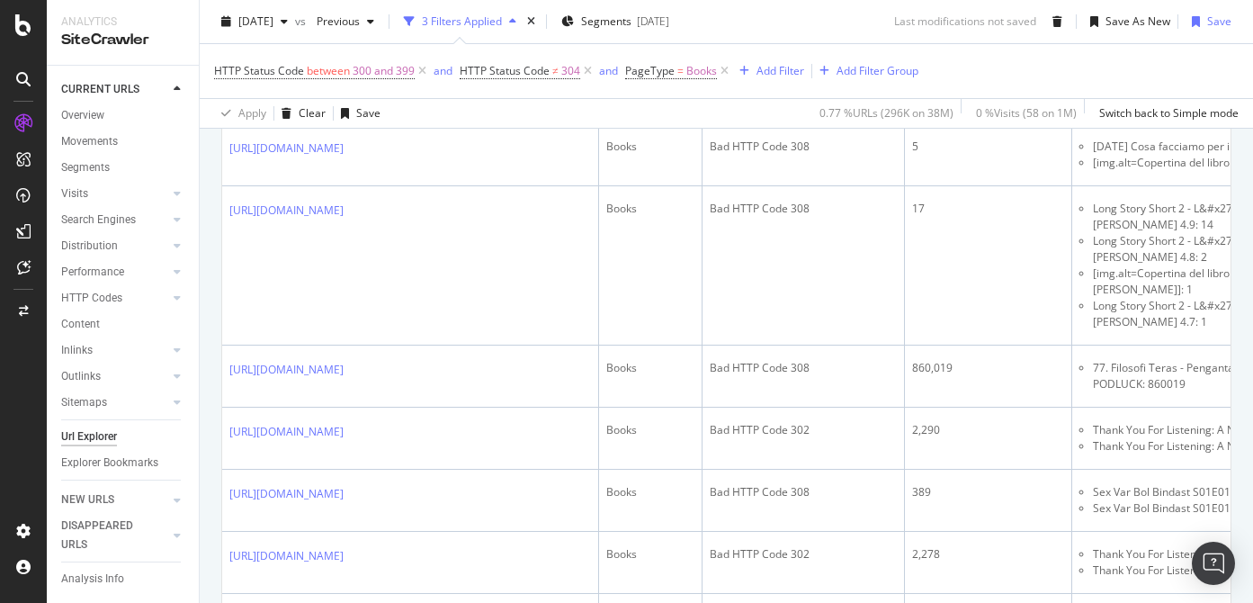
scroll to position [1973, 0]
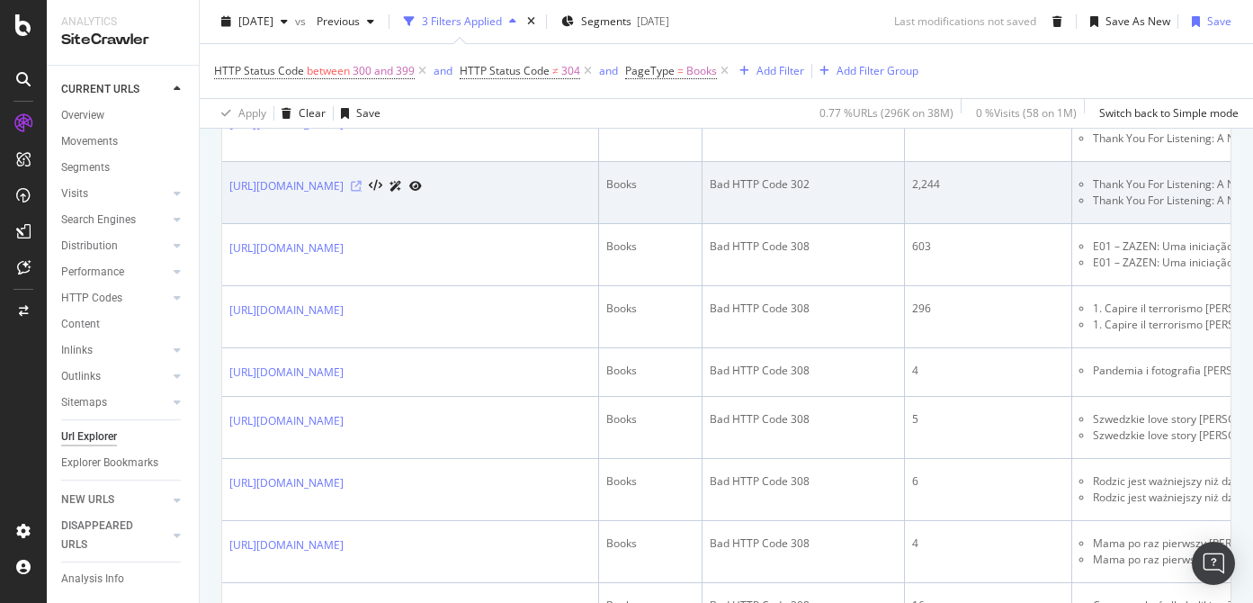
click at [362, 192] on icon at bounding box center [356, 186] width 11 height 11
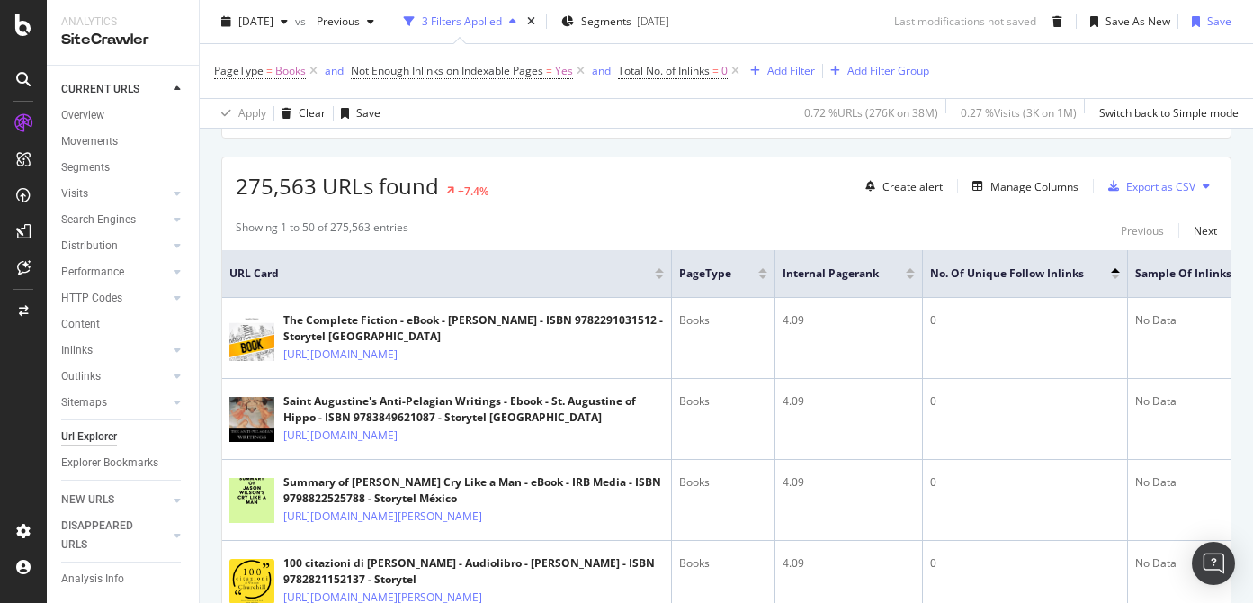
scroll to position [362, 0]
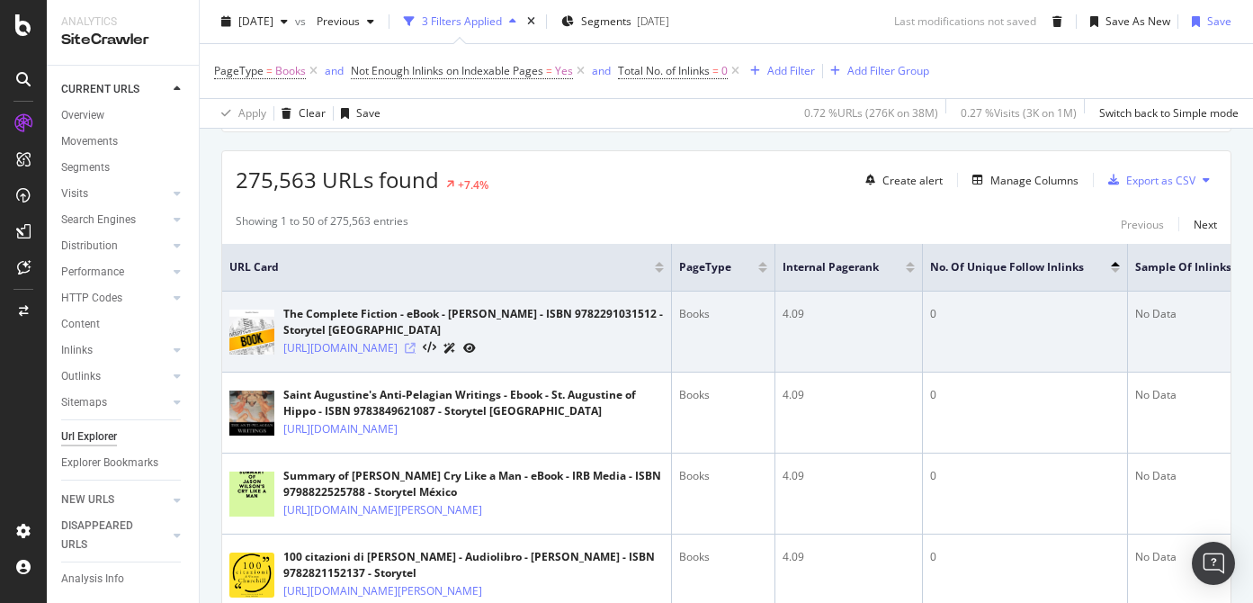
click at [416, 354] on icon at bounding box center [410, 348] width 11 height 11
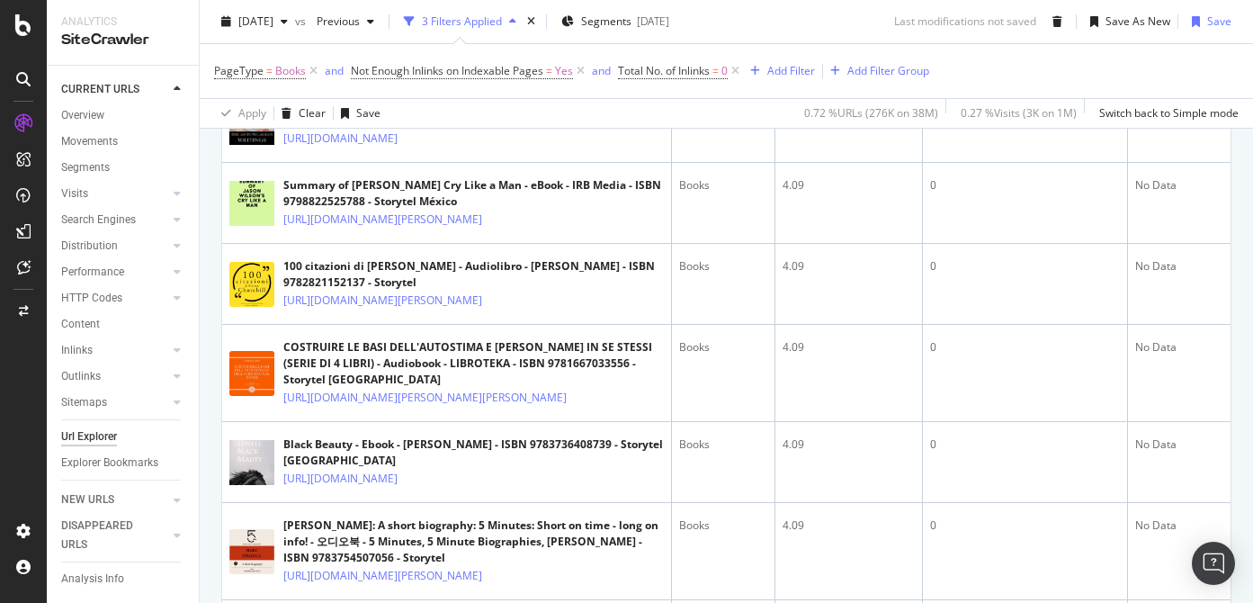
scroll to position [669, 0]
